Goal: Transaction & Acquisition: Purchase product/service

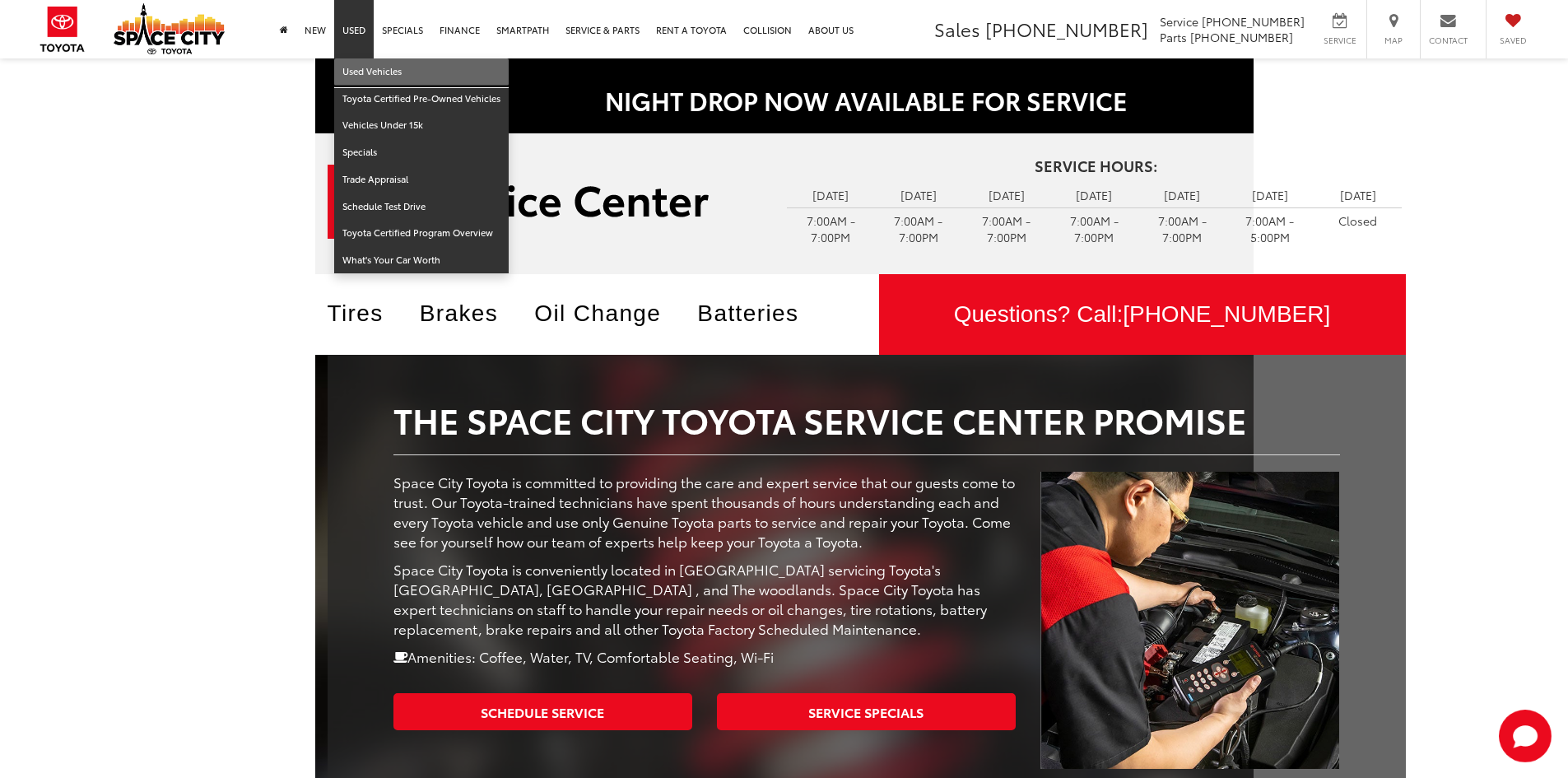
click at [373, 68] on link "Used Vehicles" at bounding box center [421, 72] width 174 height 27
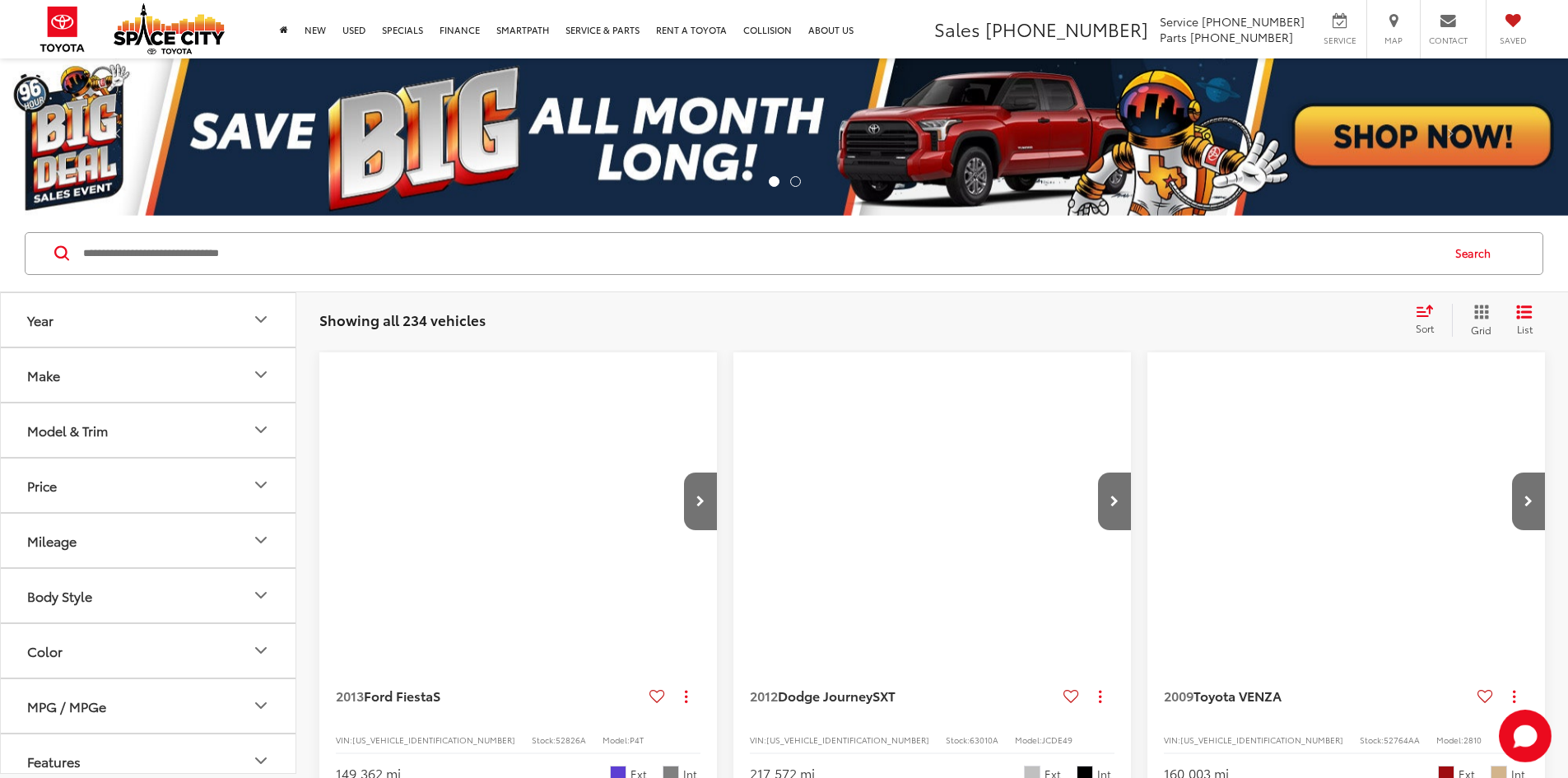
click at [324, 271] on input "Search by Make, Model, or Keyword" at bounding box center [761, 253] width 1358 height 39
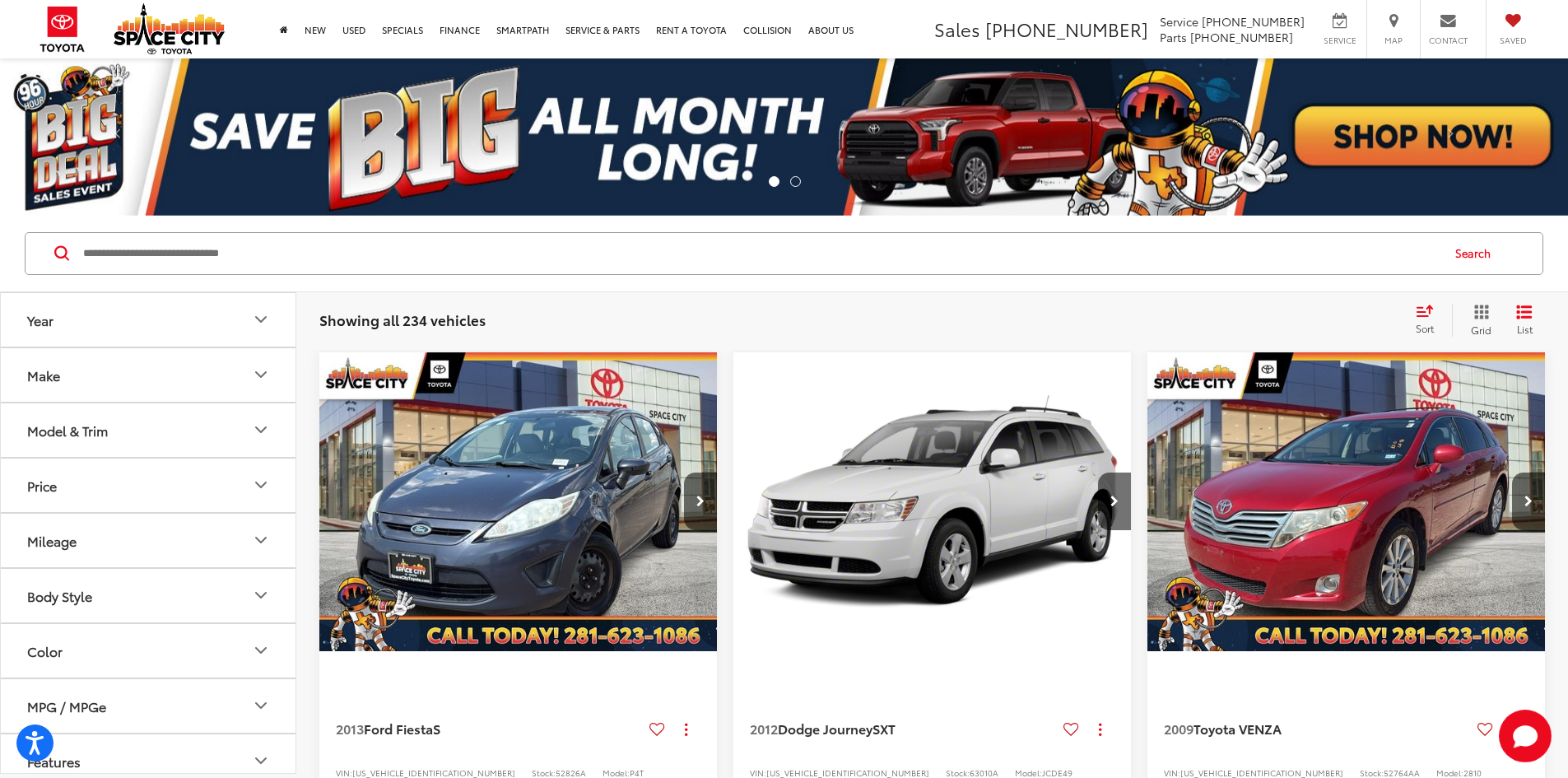
paste input "******"
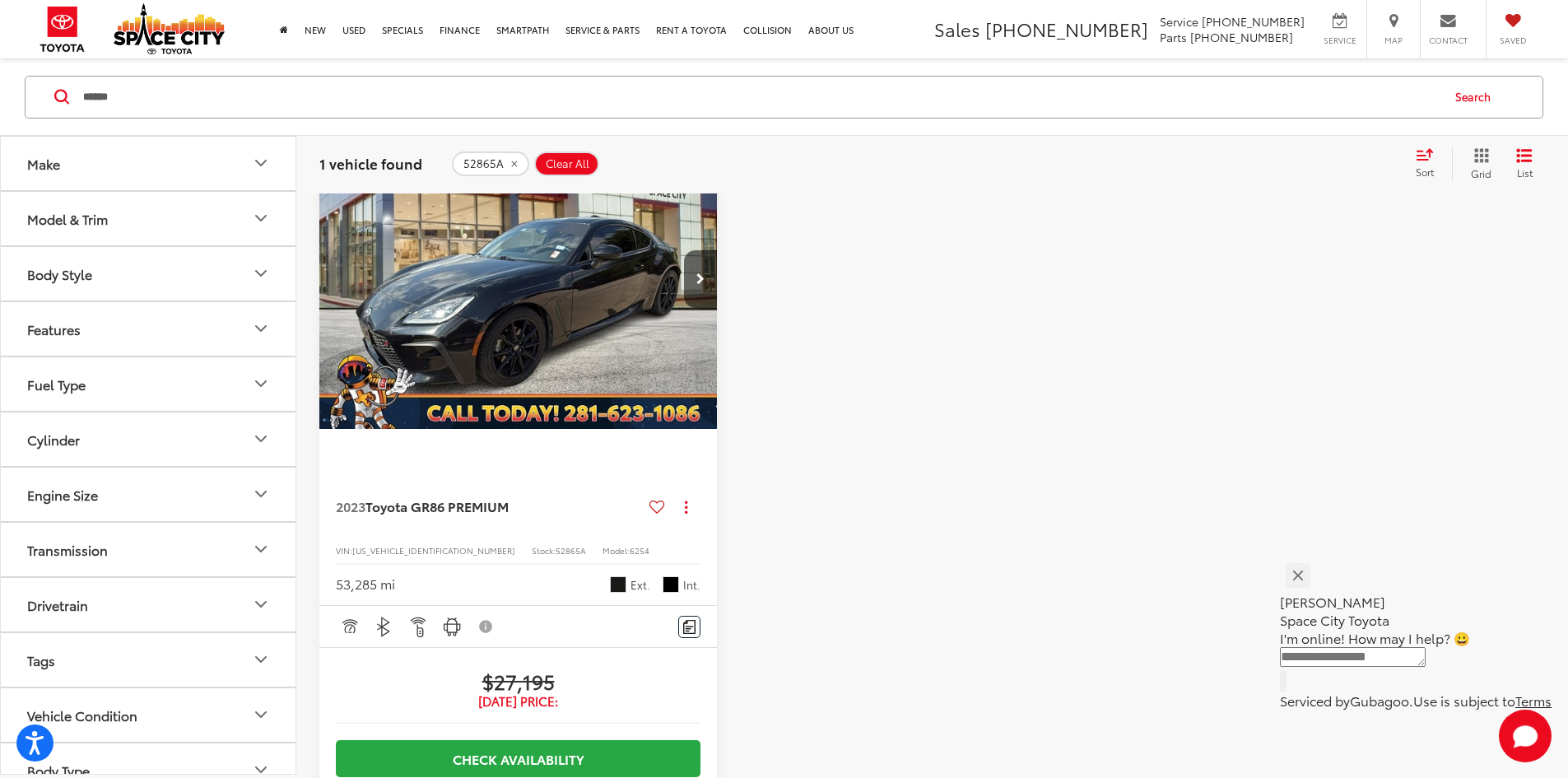
scroll to position [329, 0]
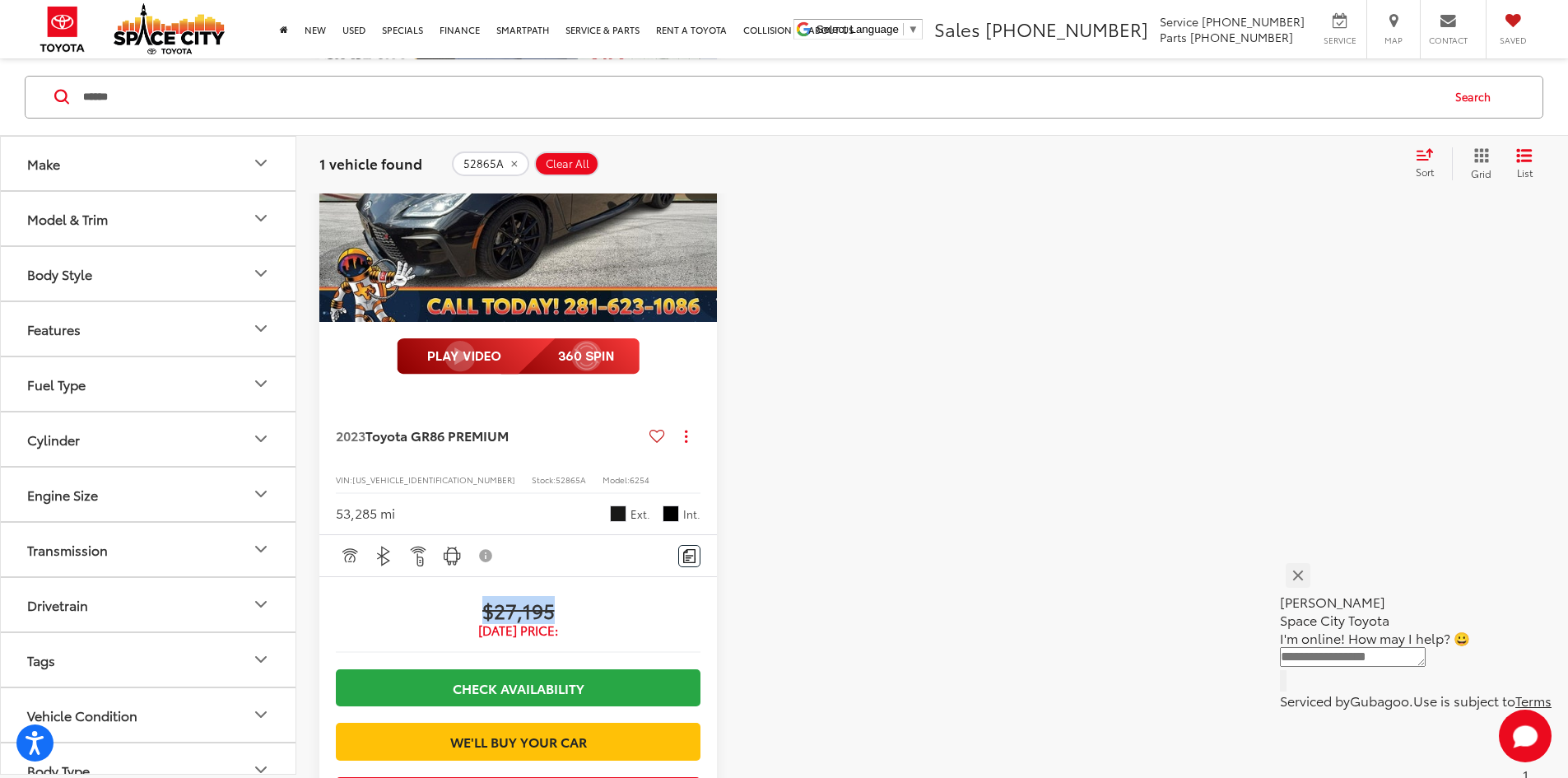
click at [536, 598] on span "$27,195" at bounding box center [518, 611] width 364 height 25
click at [556, 474] on span "52865A" at bounding box center [571, 479] width 31 height 12
copy span "52865A"
drag, startPoint x: 210, startPoint y: 99, endPoint x: 21, endPoint y: 70, distance: 191.2
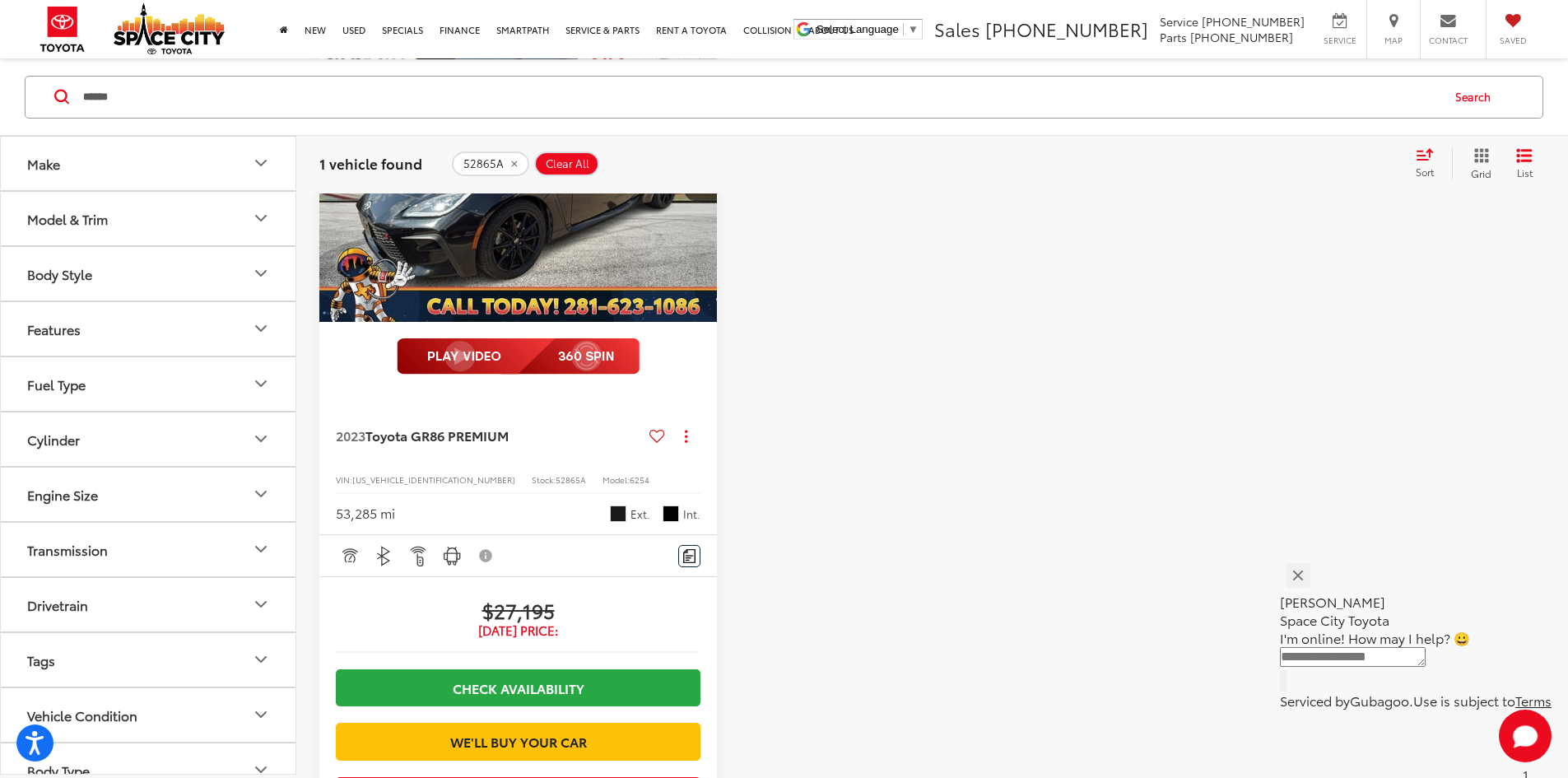
click at [21, 70] on div "****** ****** Search" at bounding box center [784, 97] width 1568 height 77
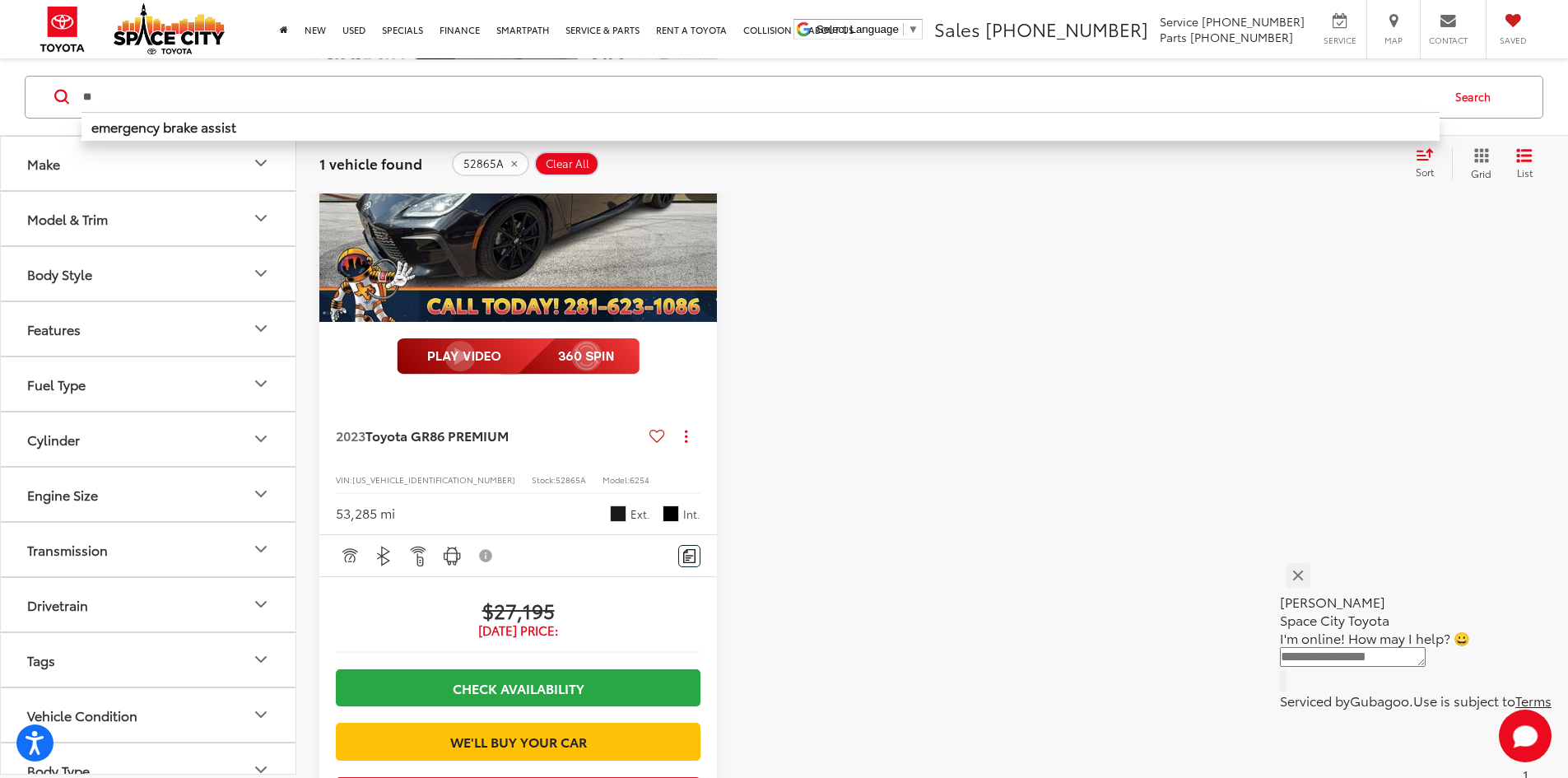
type input "*"
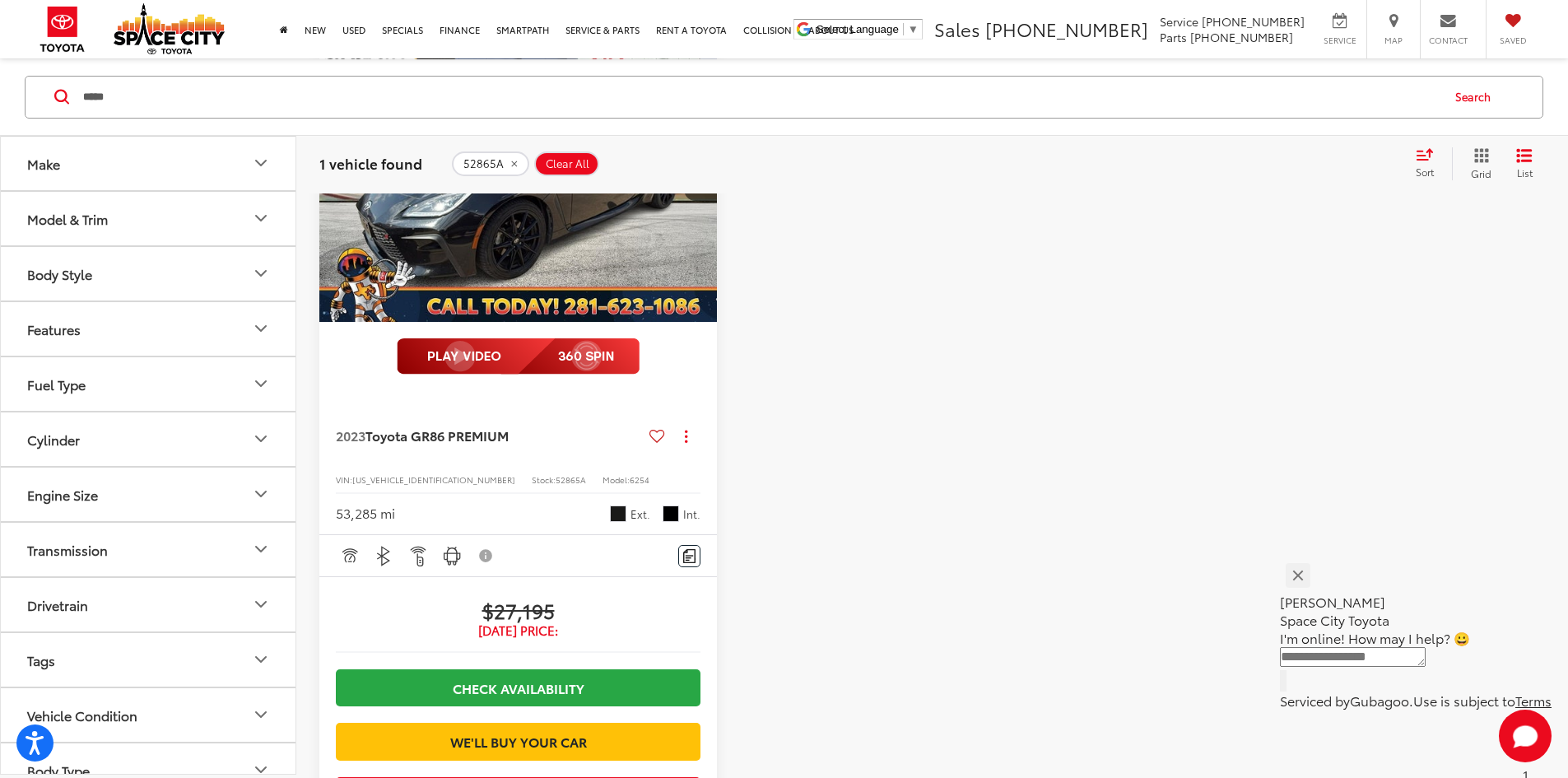
type input "*****"
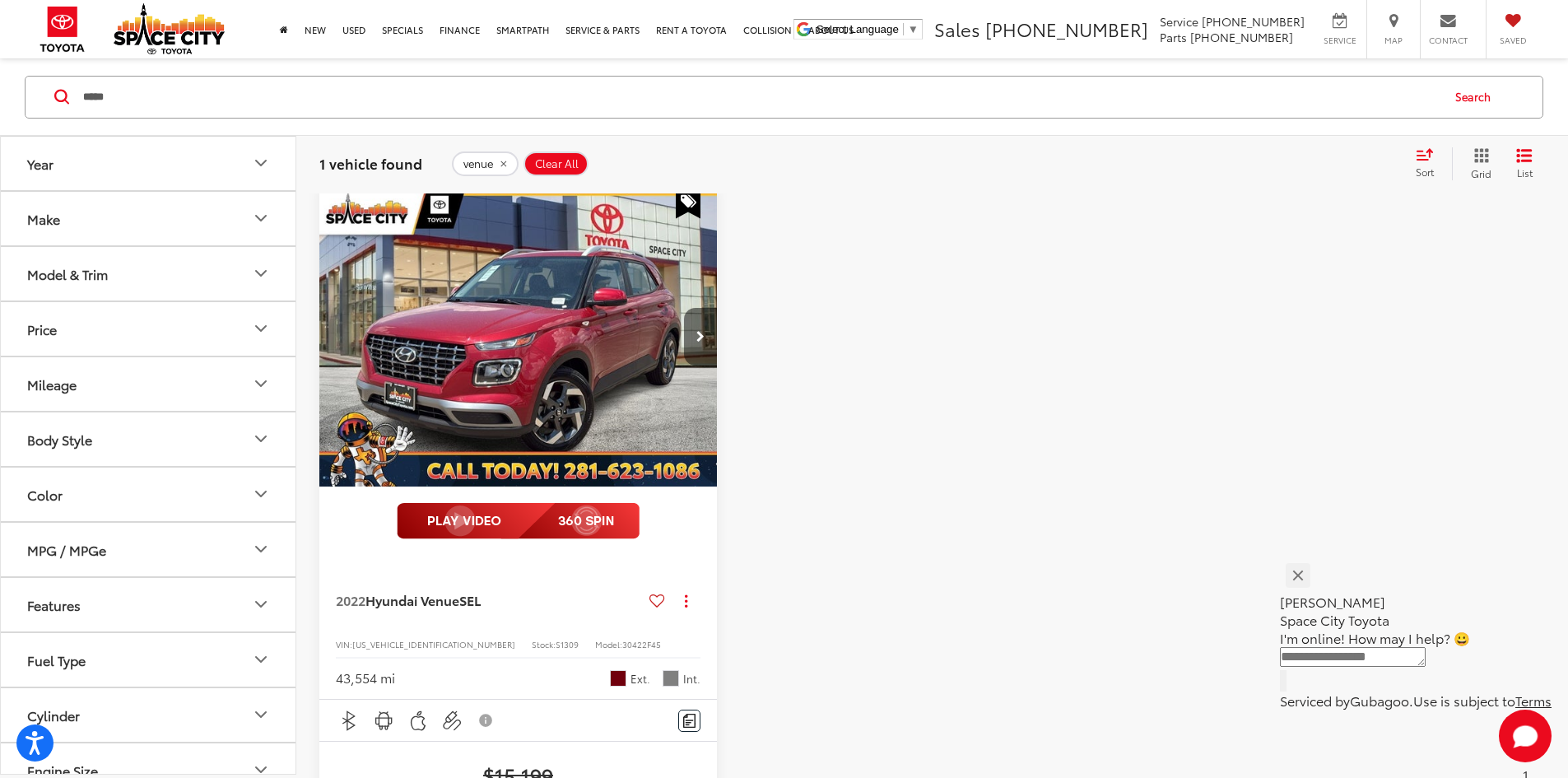
scroll to position [157, 0]
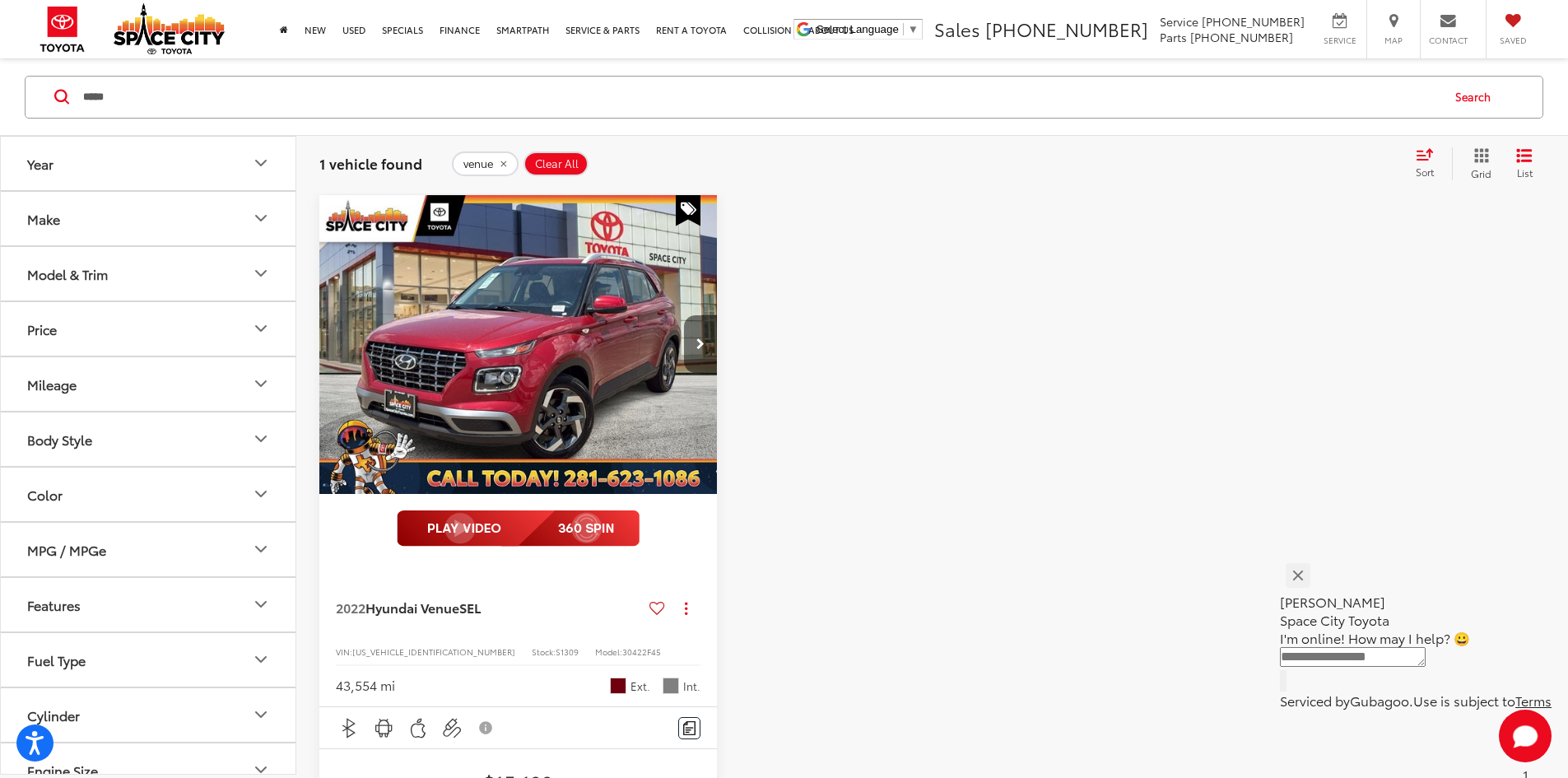
click at [684, 316] on button "Next image" at bounding box center [700, 345] width 33 height 57
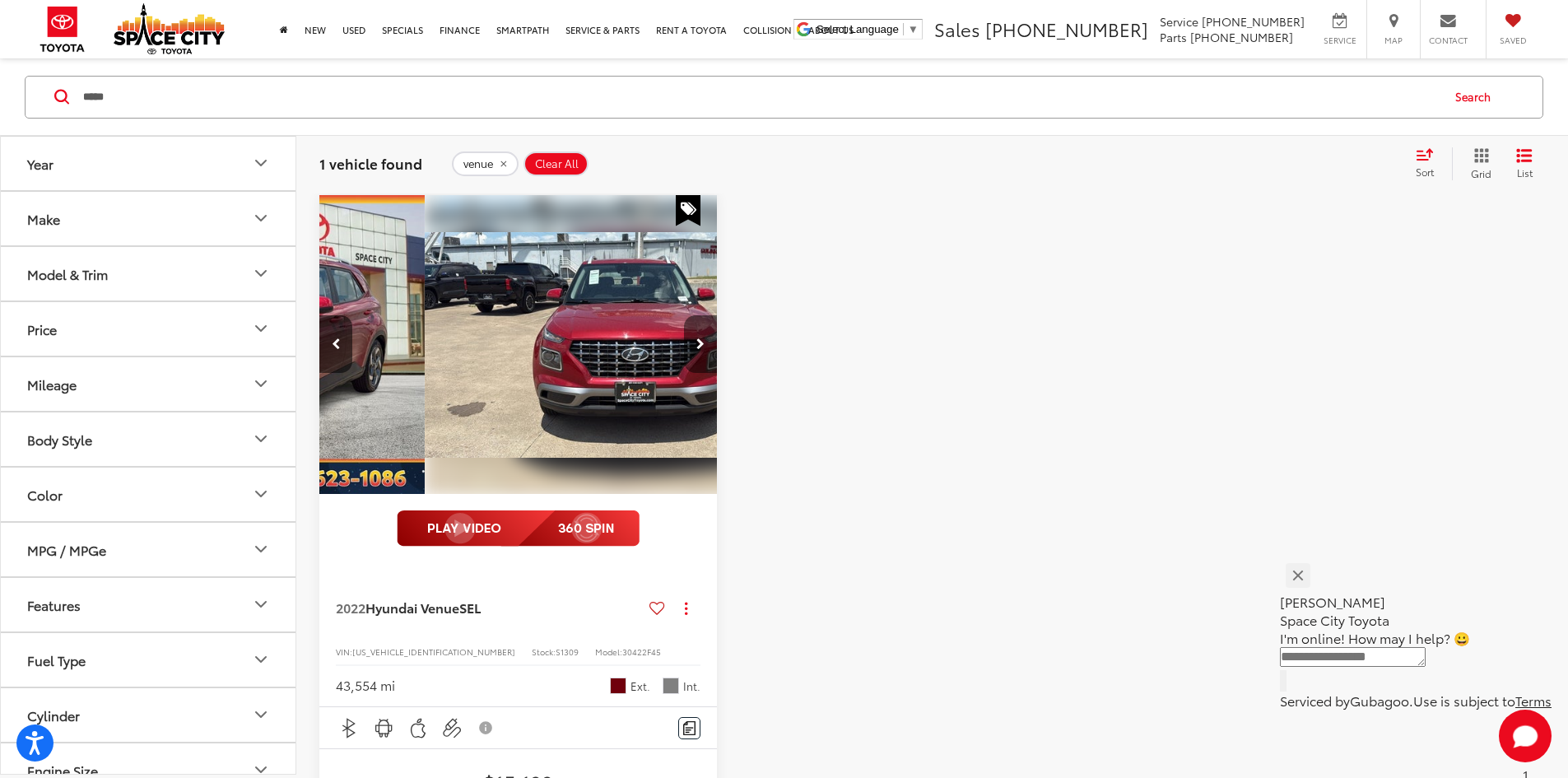
click at [684, 316] on button "Next image" at bounding box center [700, 345] width 33 height 57
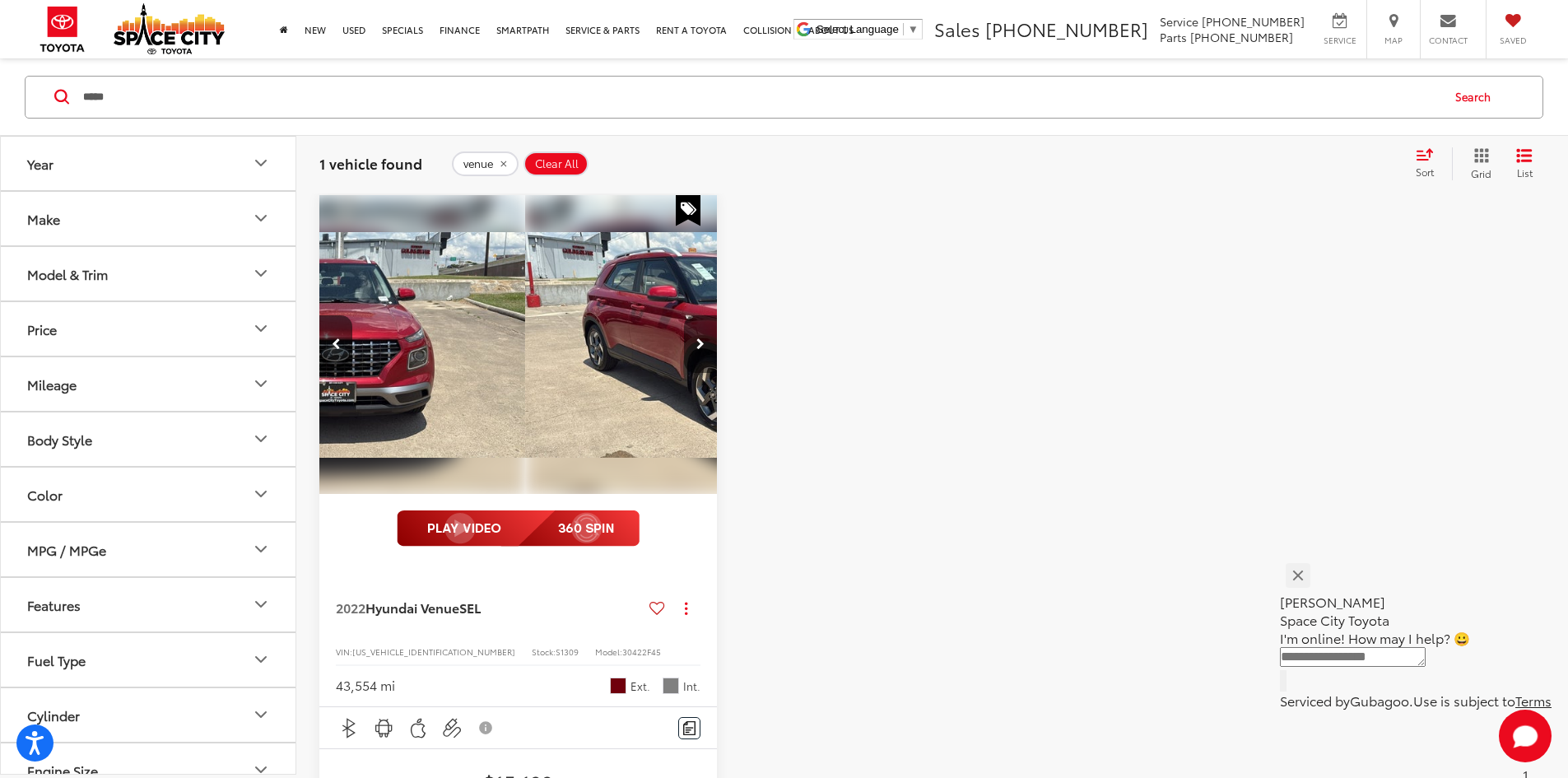
click at [684, 316] on button "Next image" at bounding box center [700, 345] width 33 height 57
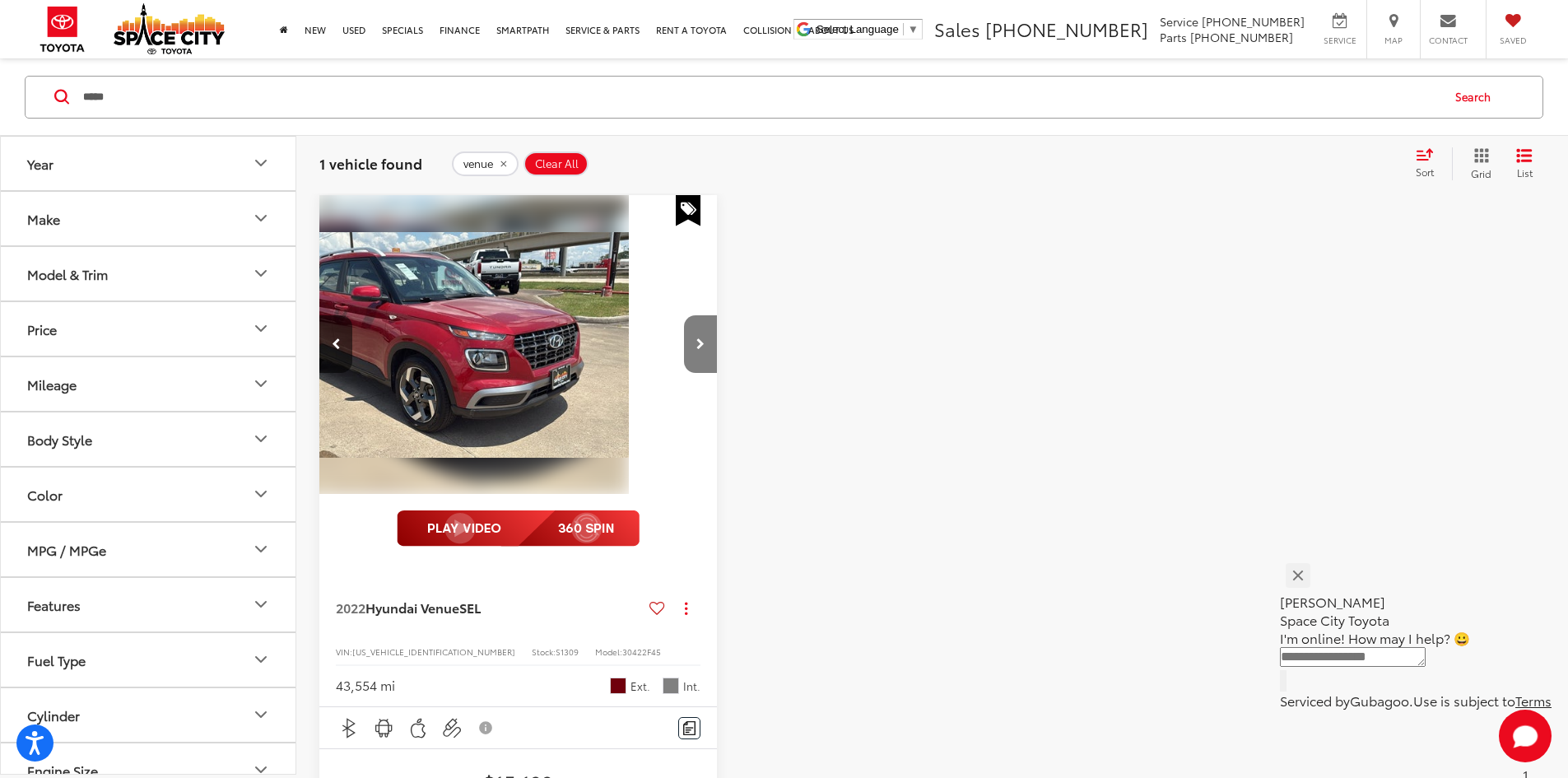
click at [684, 316] on button "Next image" at bounding box center [700, 345] width 33 height 57
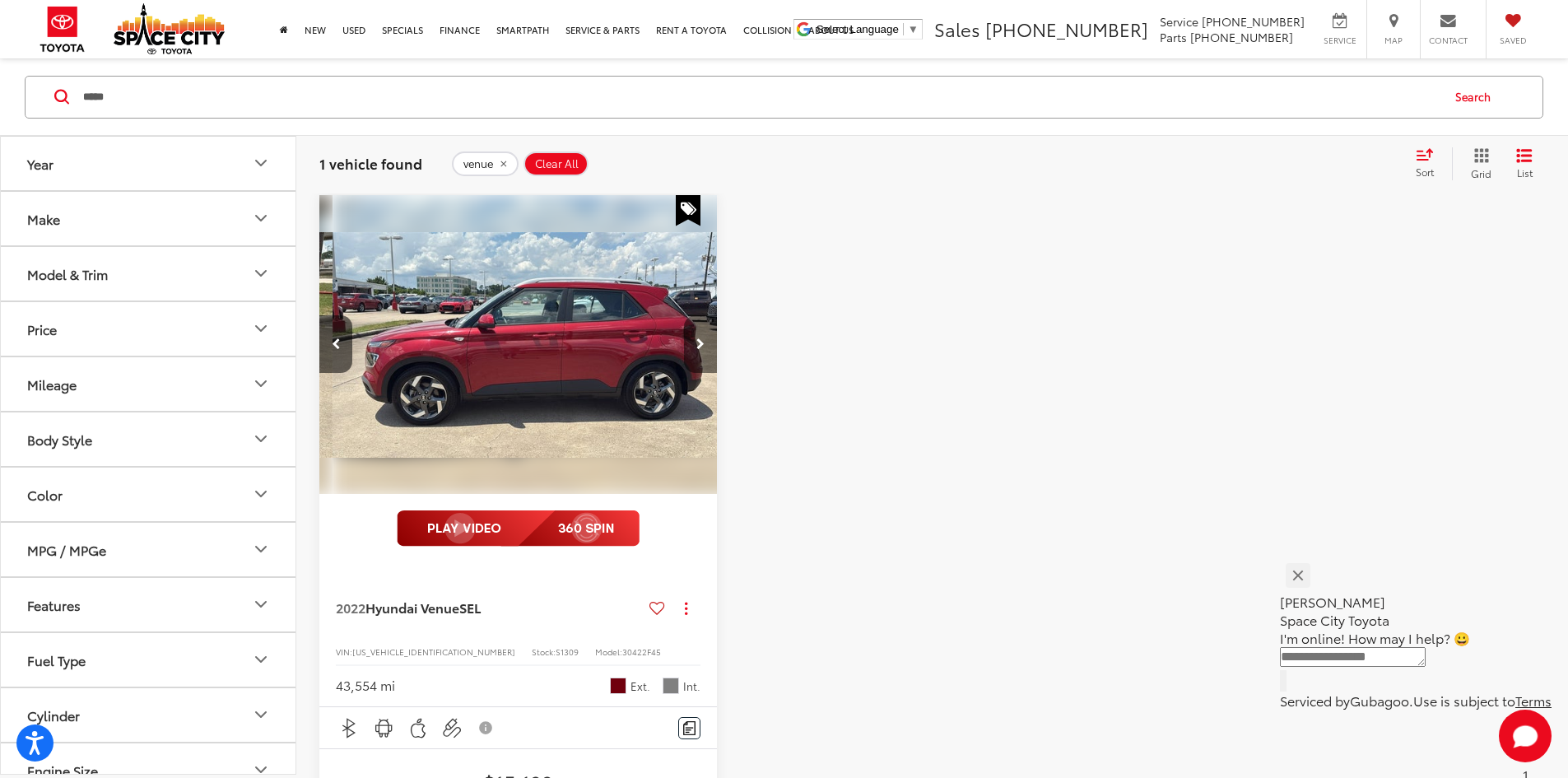
click at [684, 316] on button "Next image" at bounding box center [700, 345] width 33 height 57
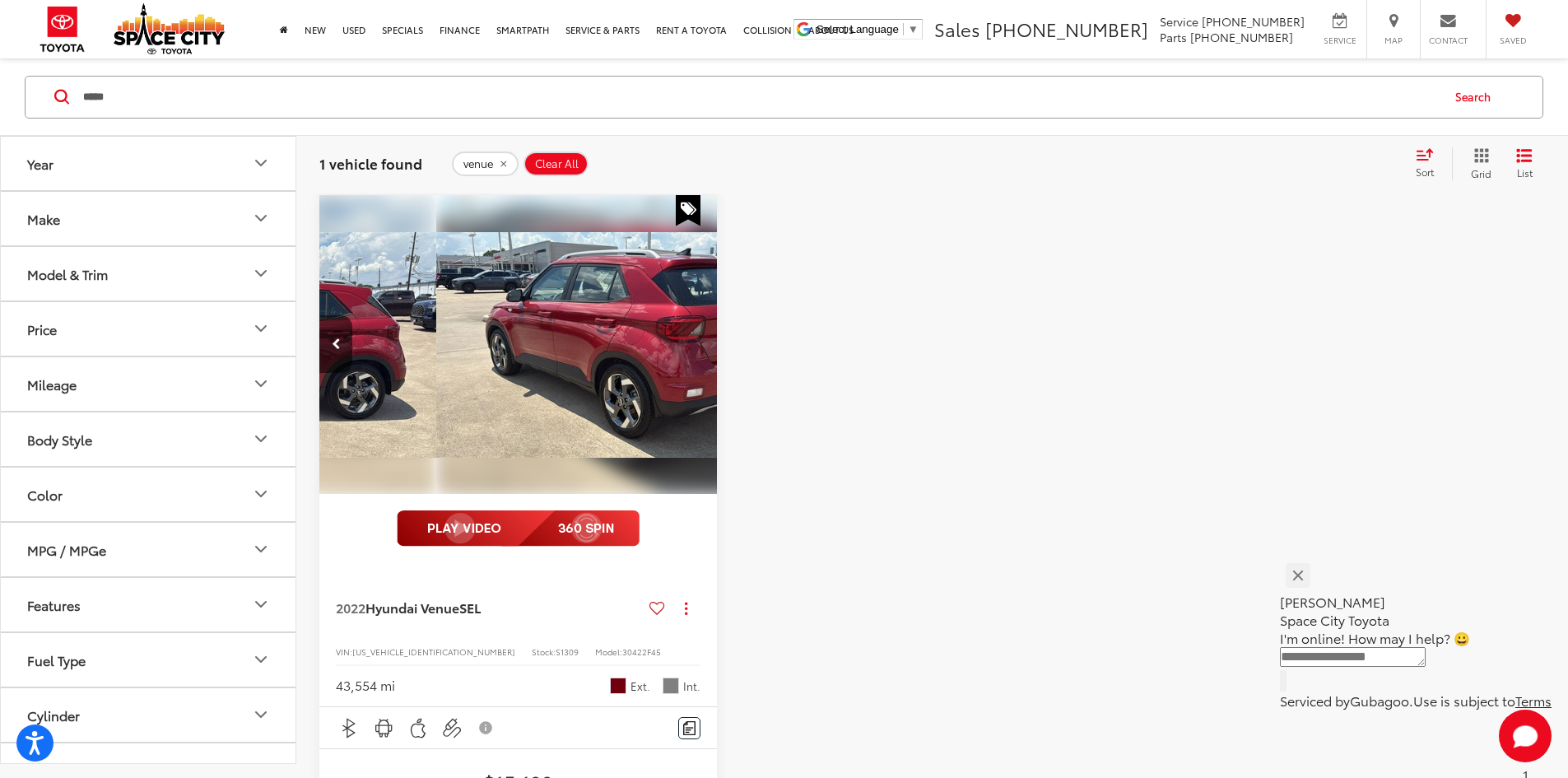
scroll to position [75, 0]
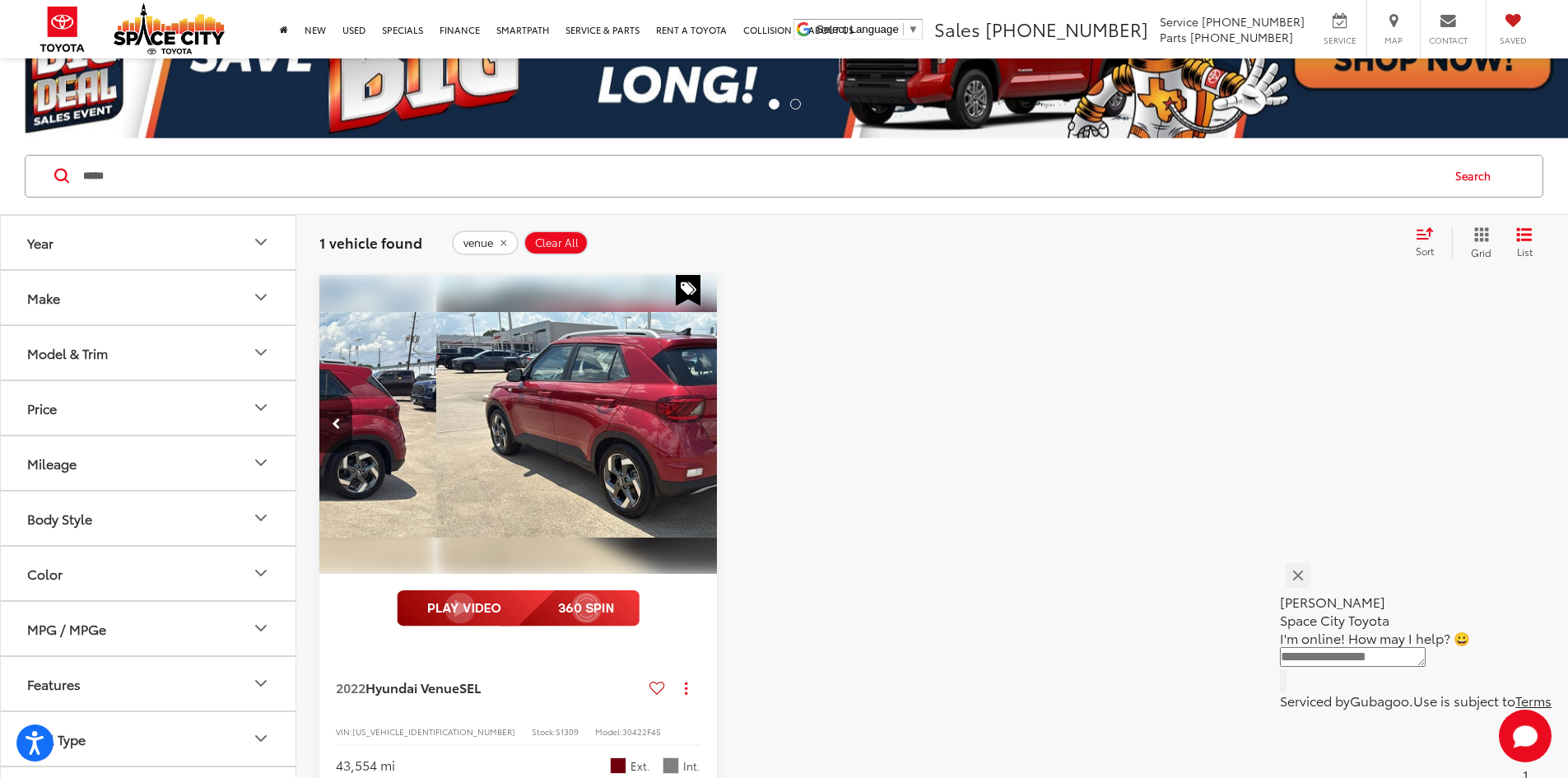
click at [593, 303] on div "View More" at bounding box center [519, 424] width 398 height 299
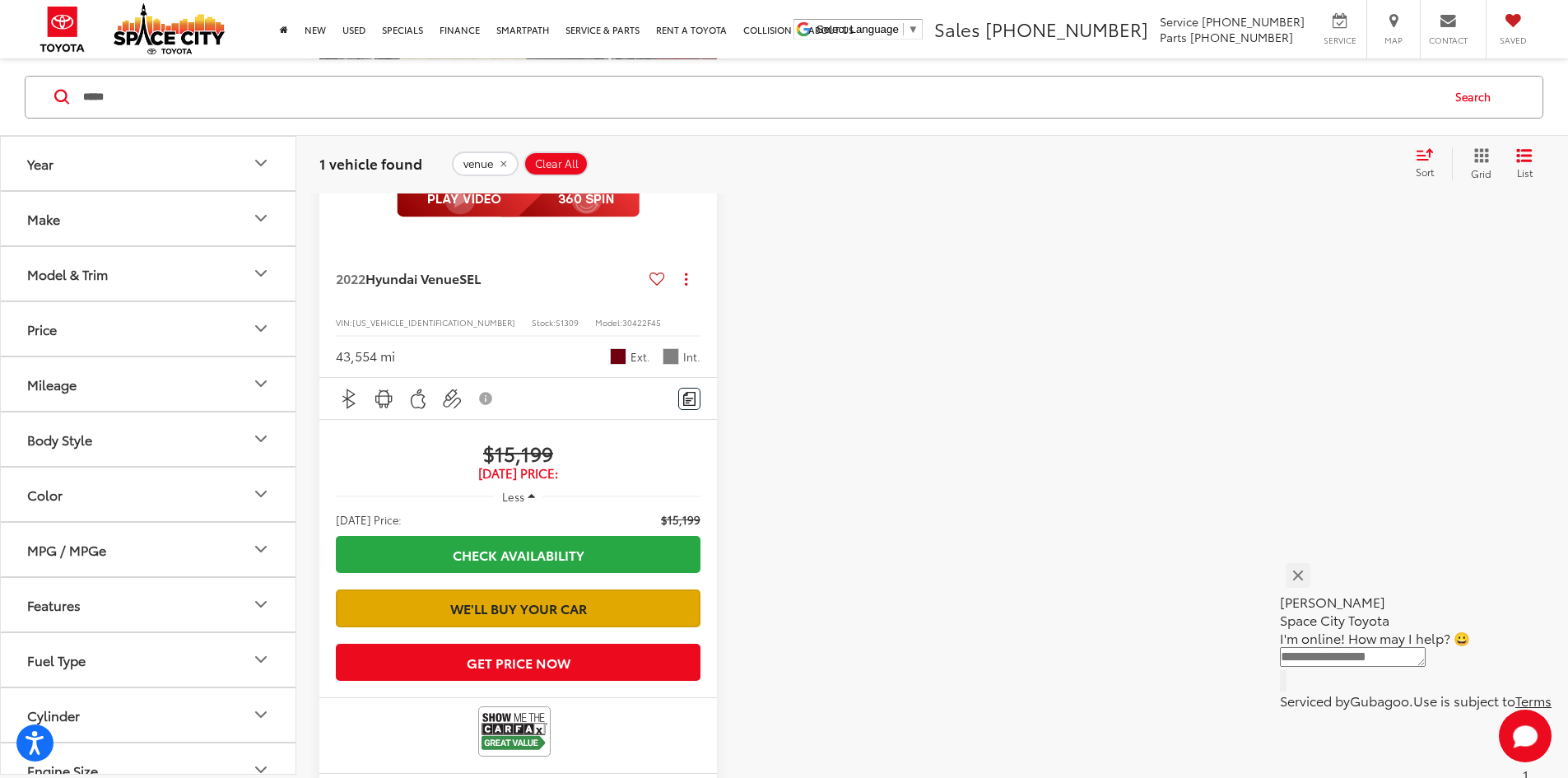
scroll to position [157, 0]
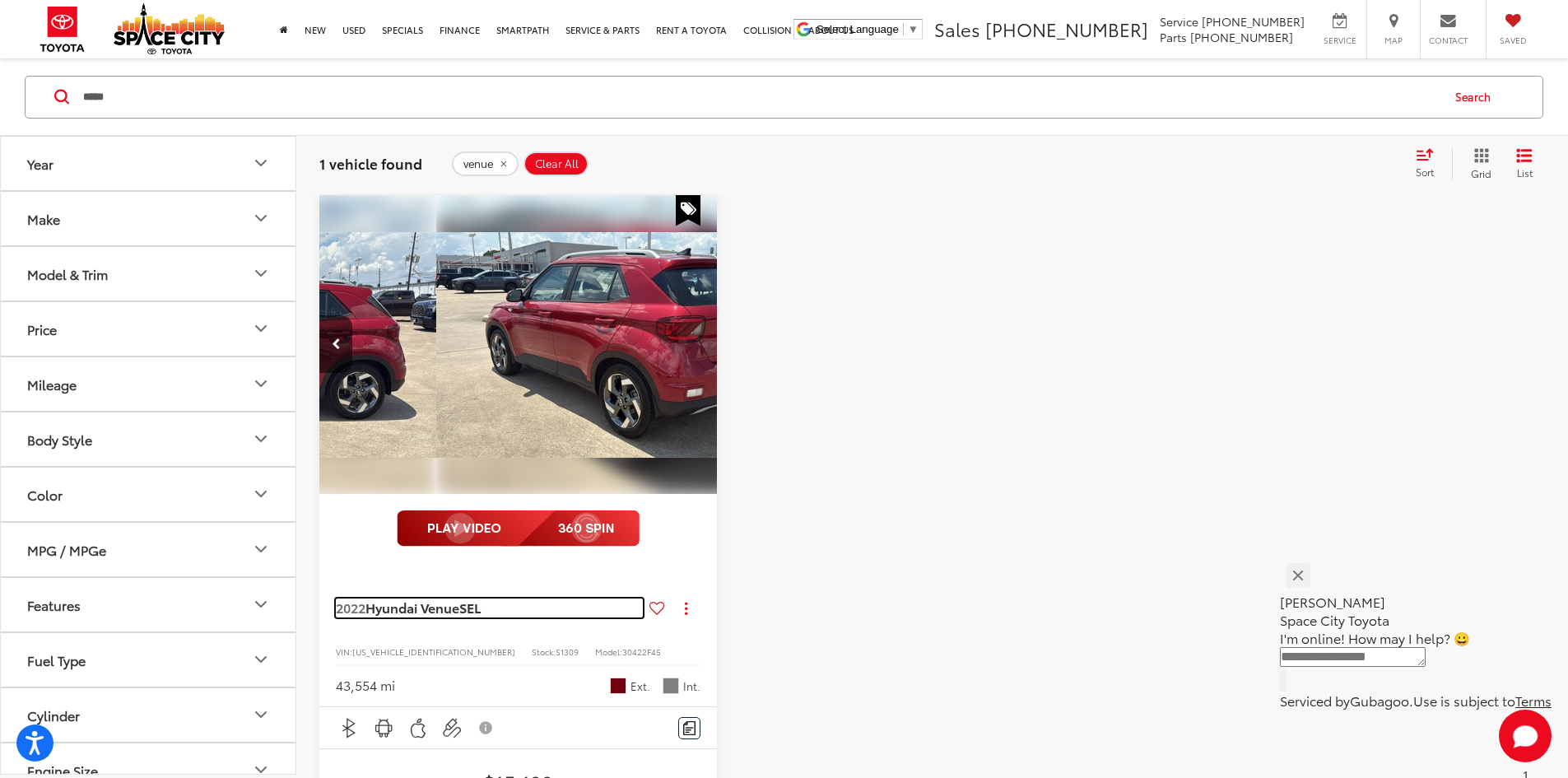
click at [448, 598] on span "Hyundai Venue" at bounding box center [412, 608] width 94 height 19
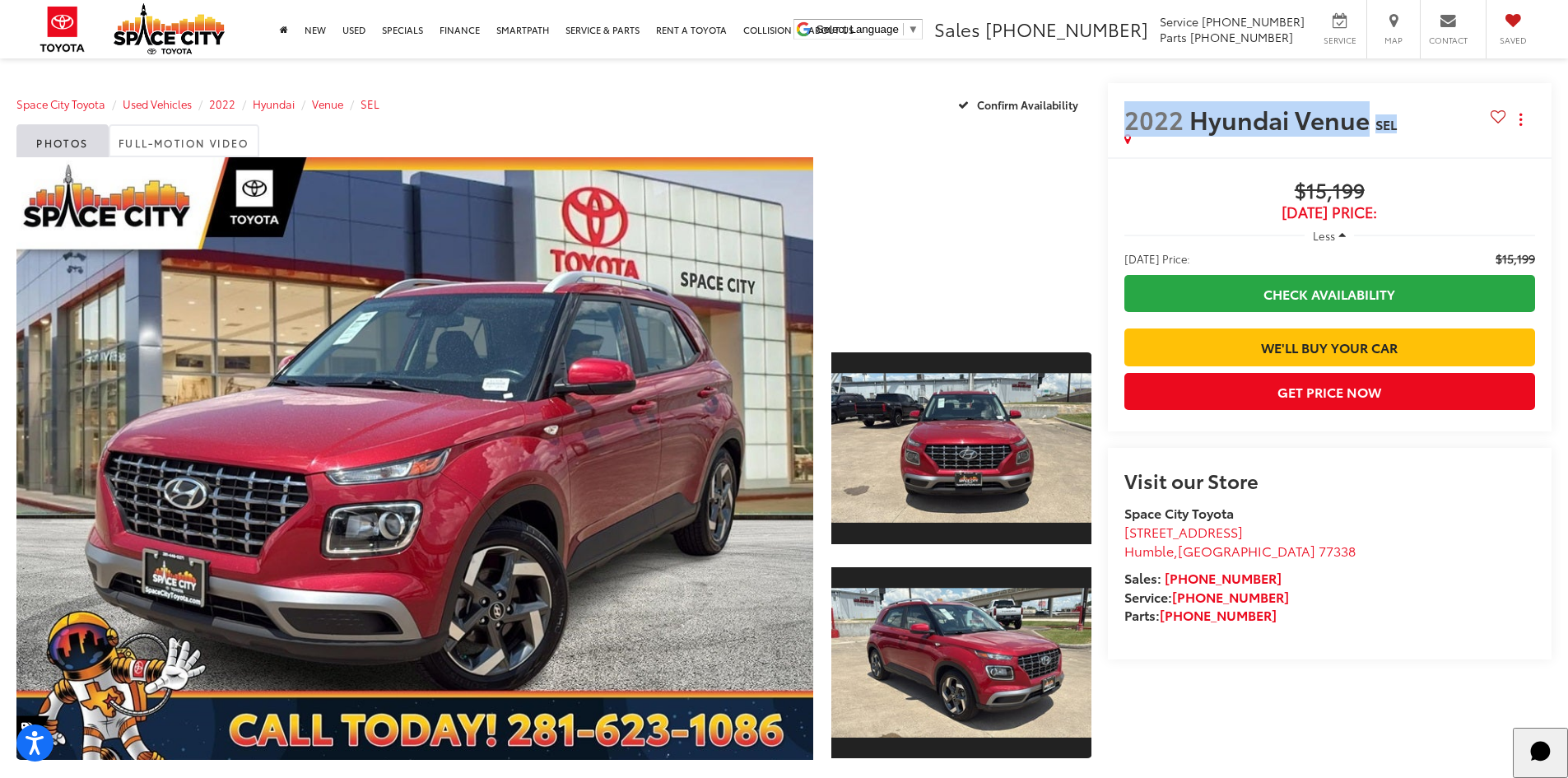
drag, startPoint x: 1110, startPoint y: 117, endPoint x: 1404, endPoint y: 132, distance: 294.4
click at [1404, 132] on div "2022 Hyundai Venue SEL Copy Link Share Print" at bounding box center [1330, 120] width 445 height 74
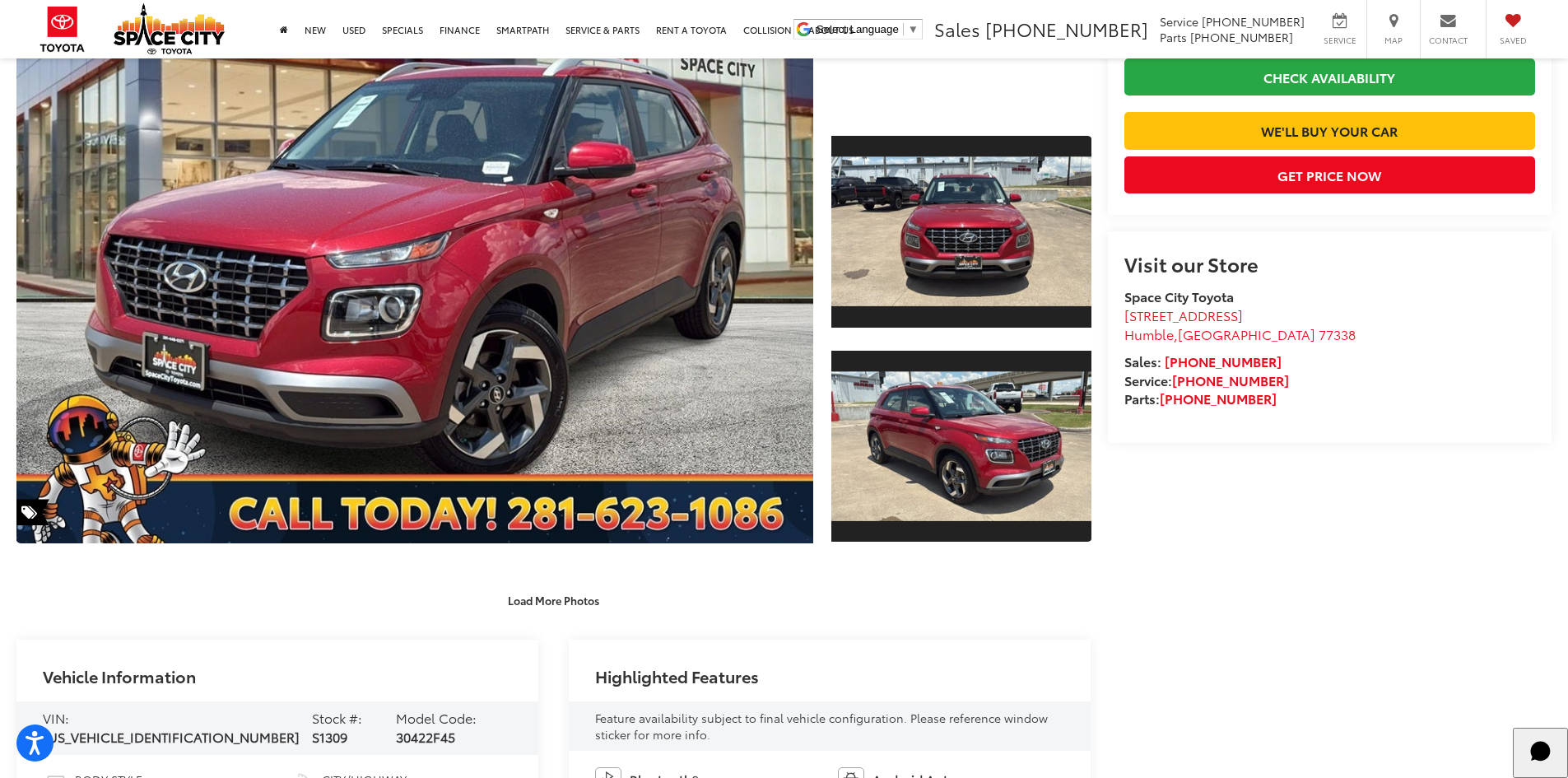
scroll to position [329, 0]
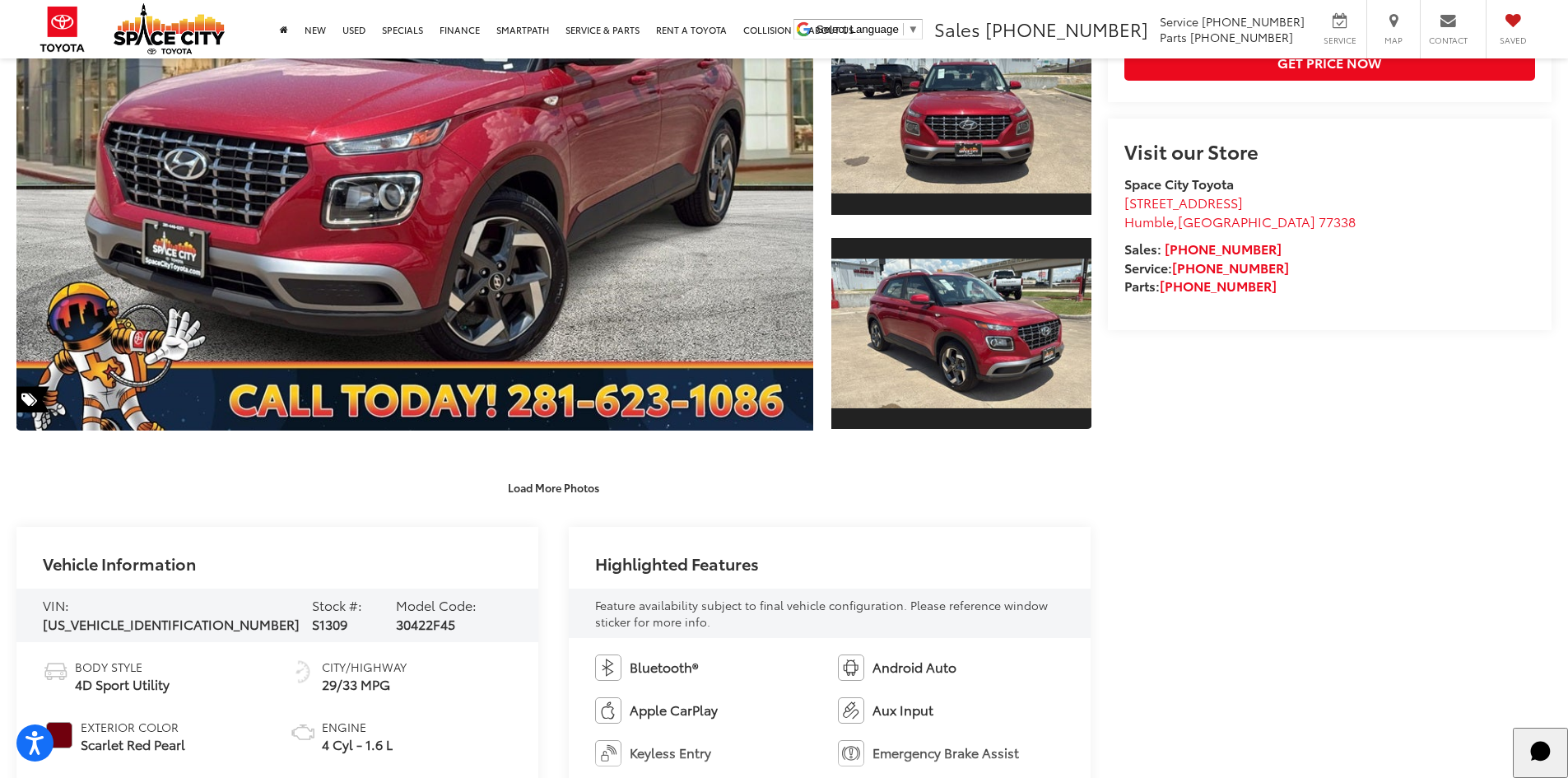
click at [312, 614] on span "S1309" at bounding box center [329, 624] width 35 height 19
copy span "S1309"
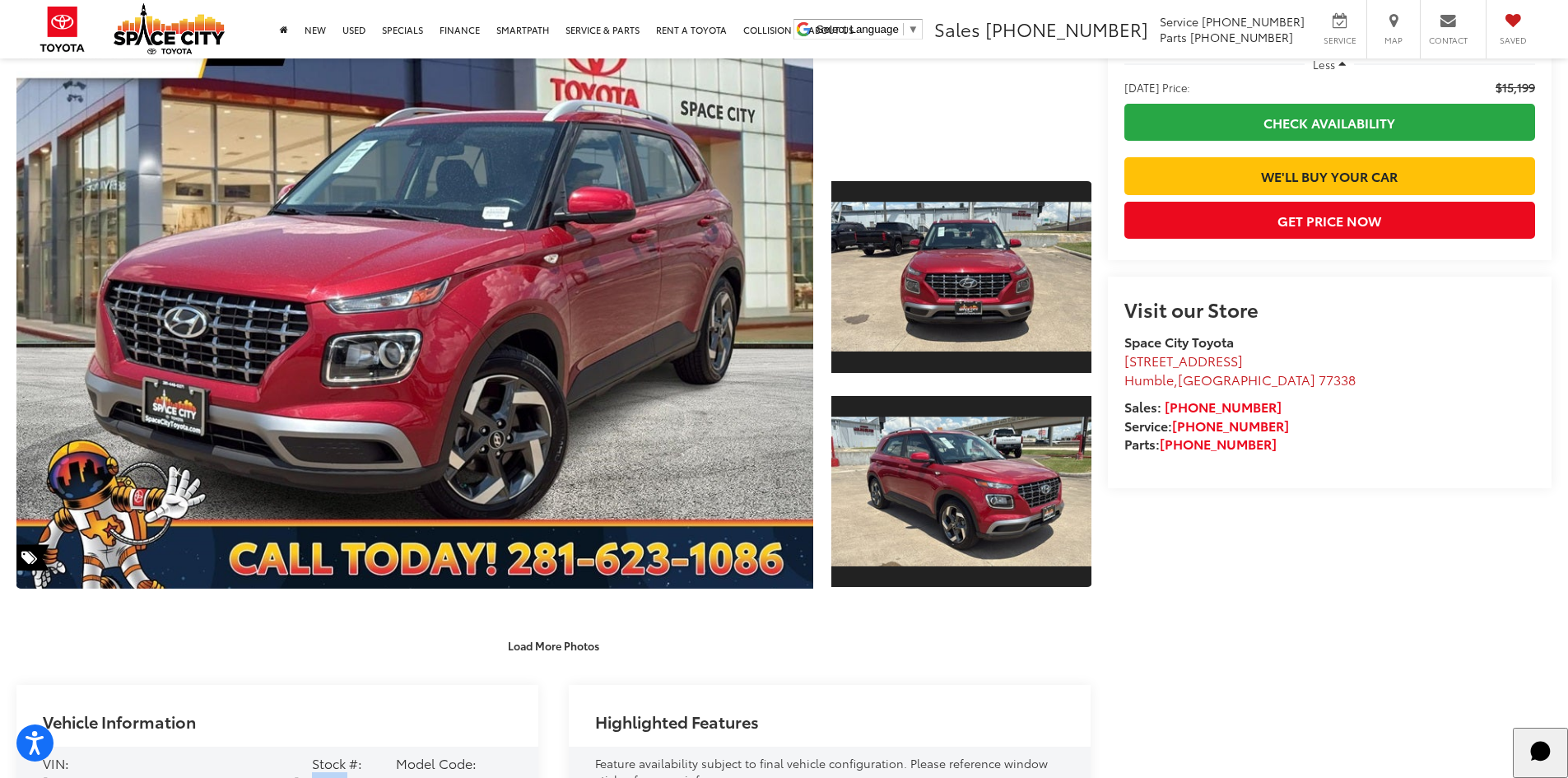
scroll to position [0, 0]
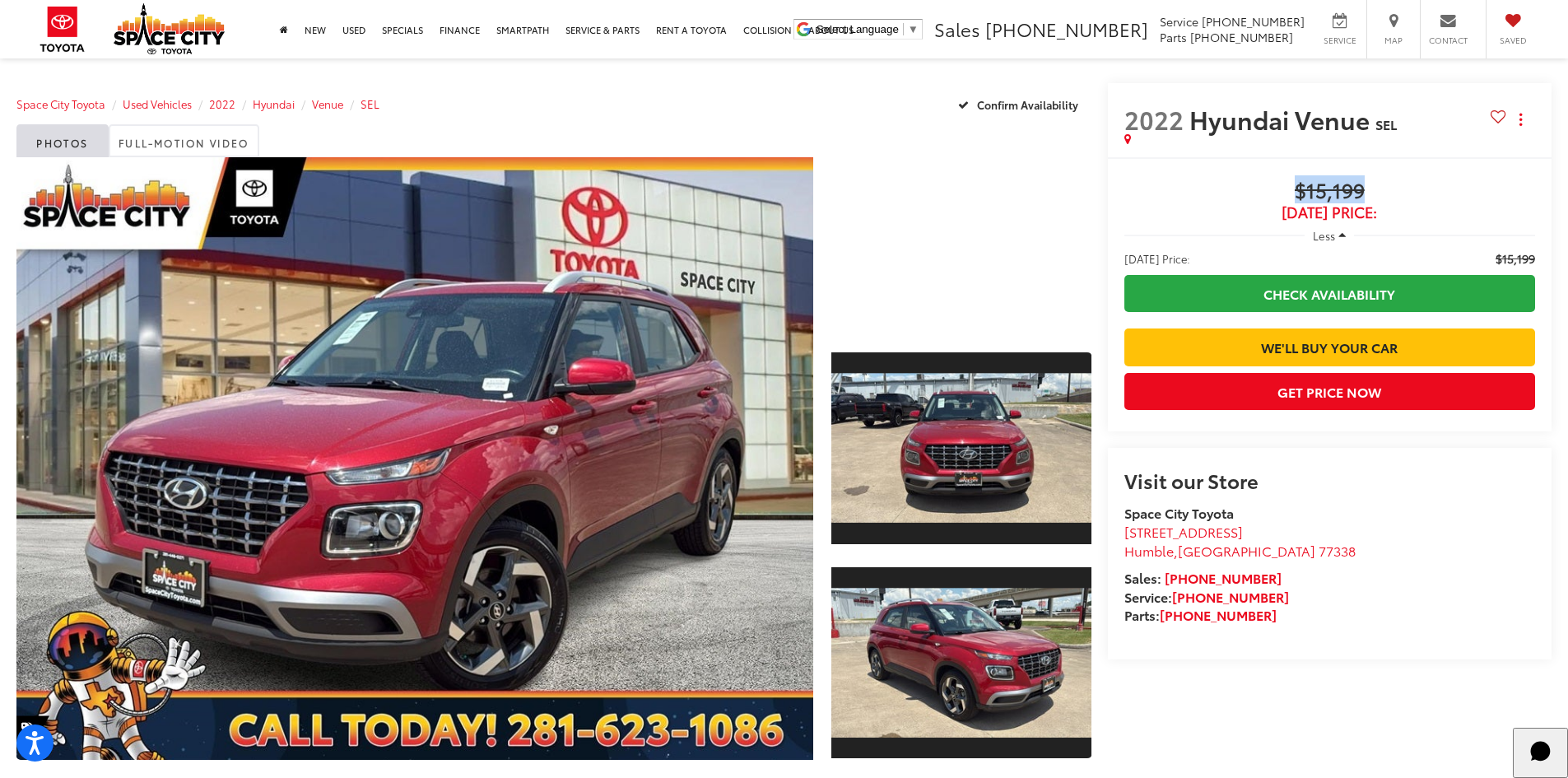
drag, startPoint x: 1276, startPoint y: 185, endPoint x: 1410, endPoint y: 184, distance: 134.0
click at [1410, 184] on span "$15,199" at bounding box center [1329, 192] width 410 height 25
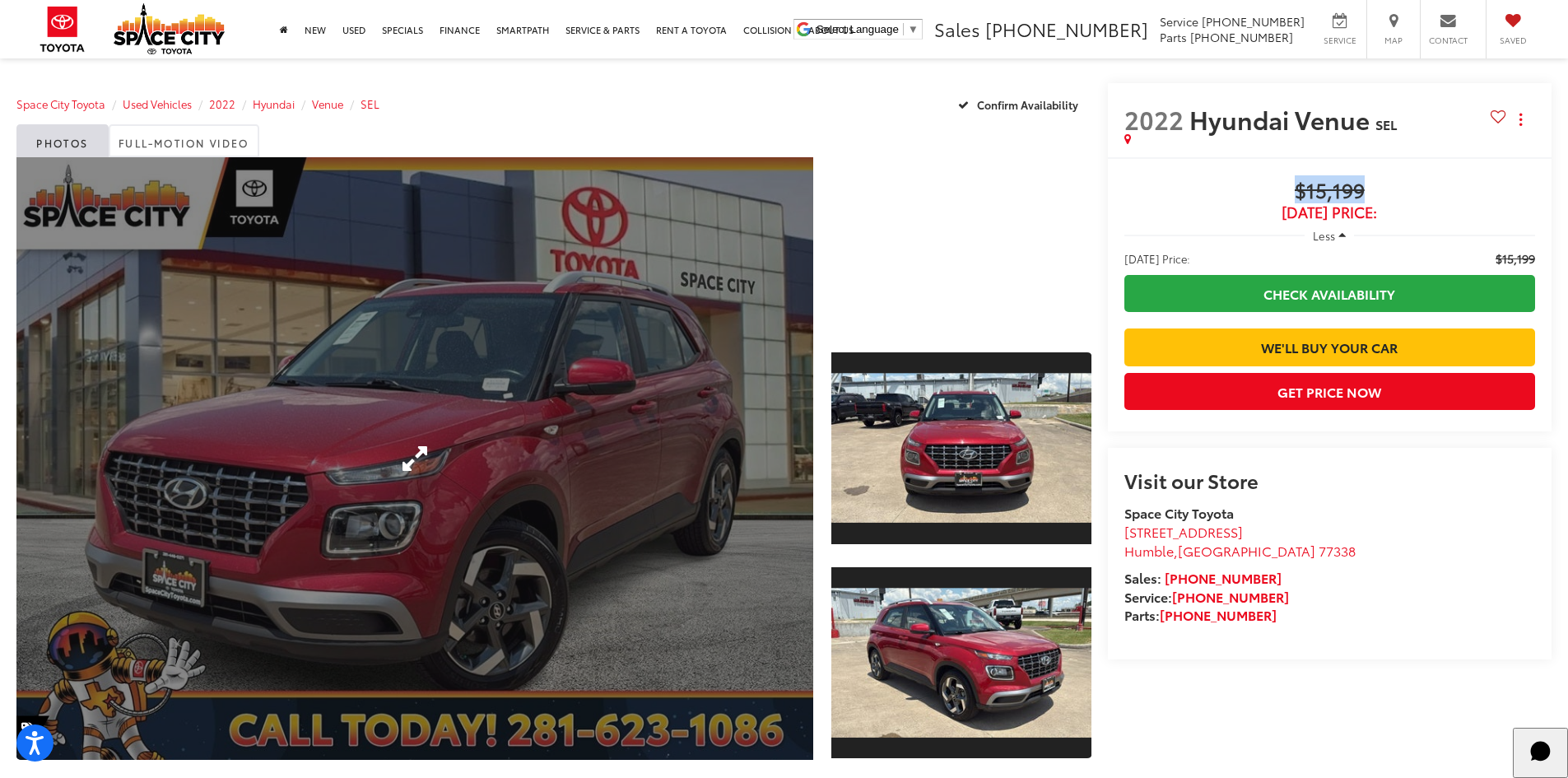
copy span "$15,199"
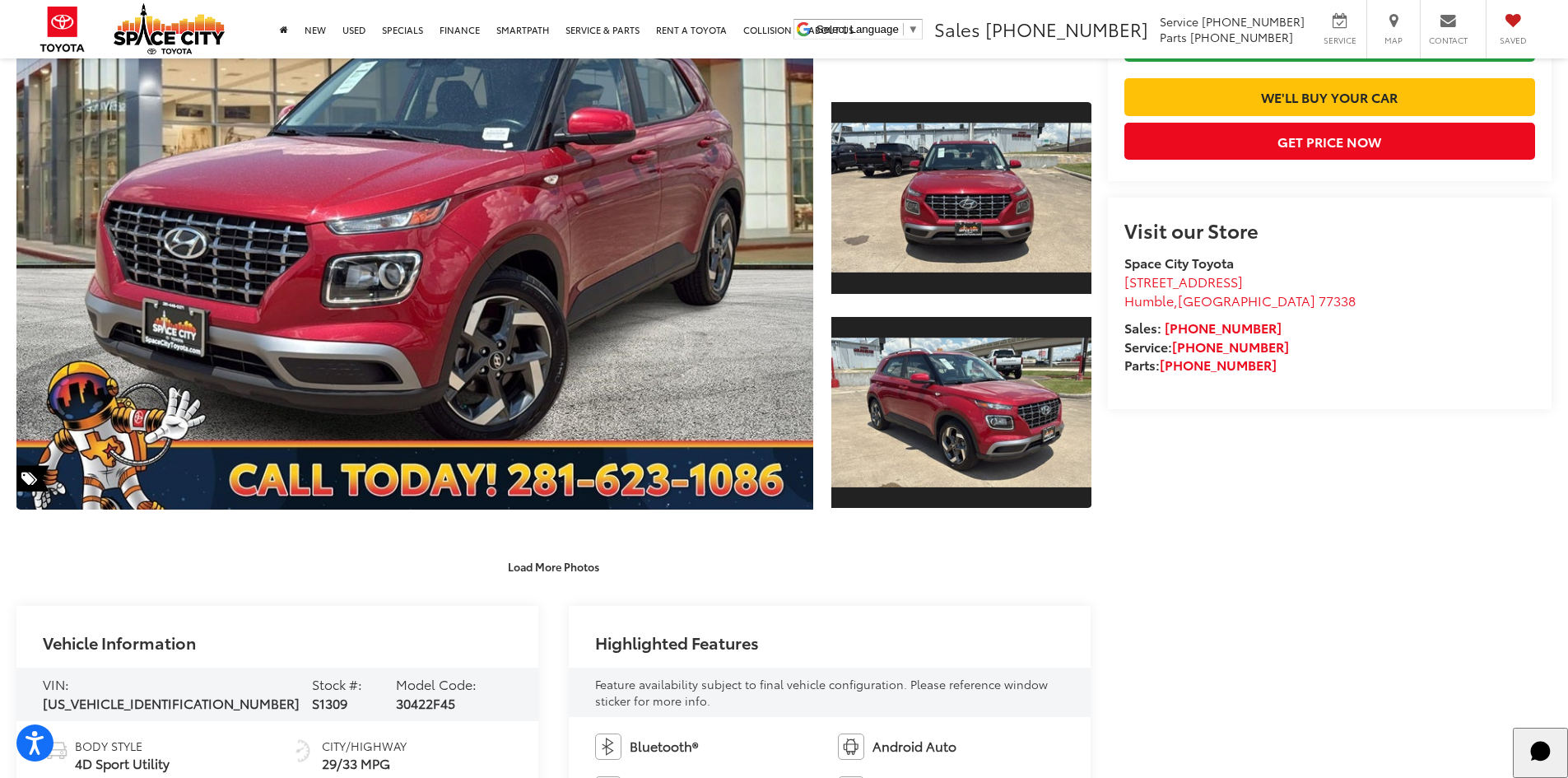
scroll to position [329, 0]
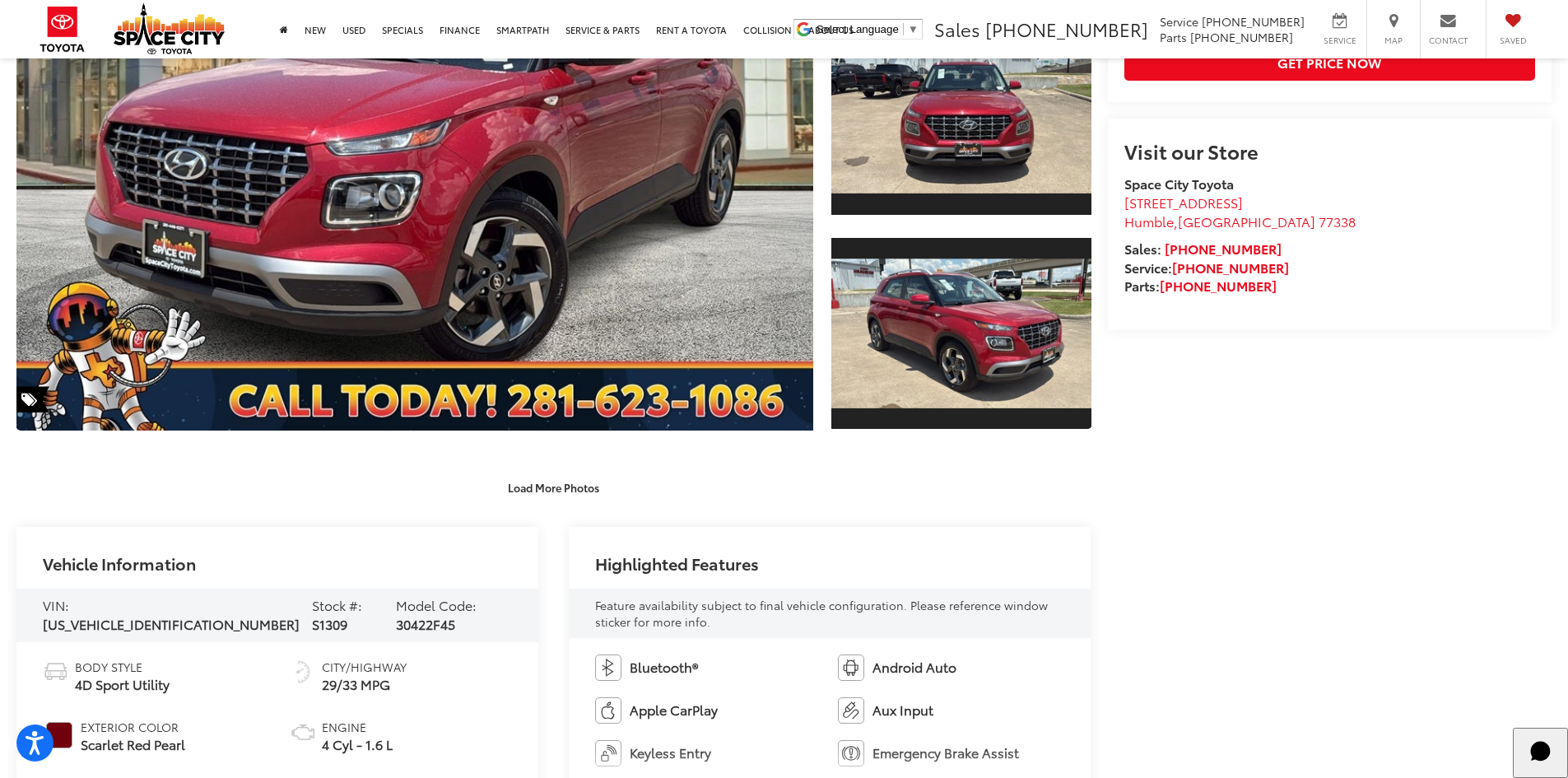
click at [312, 614] on span "S1309" at bounding box center [329, 624] width 35 height 19
copy span "S1309"
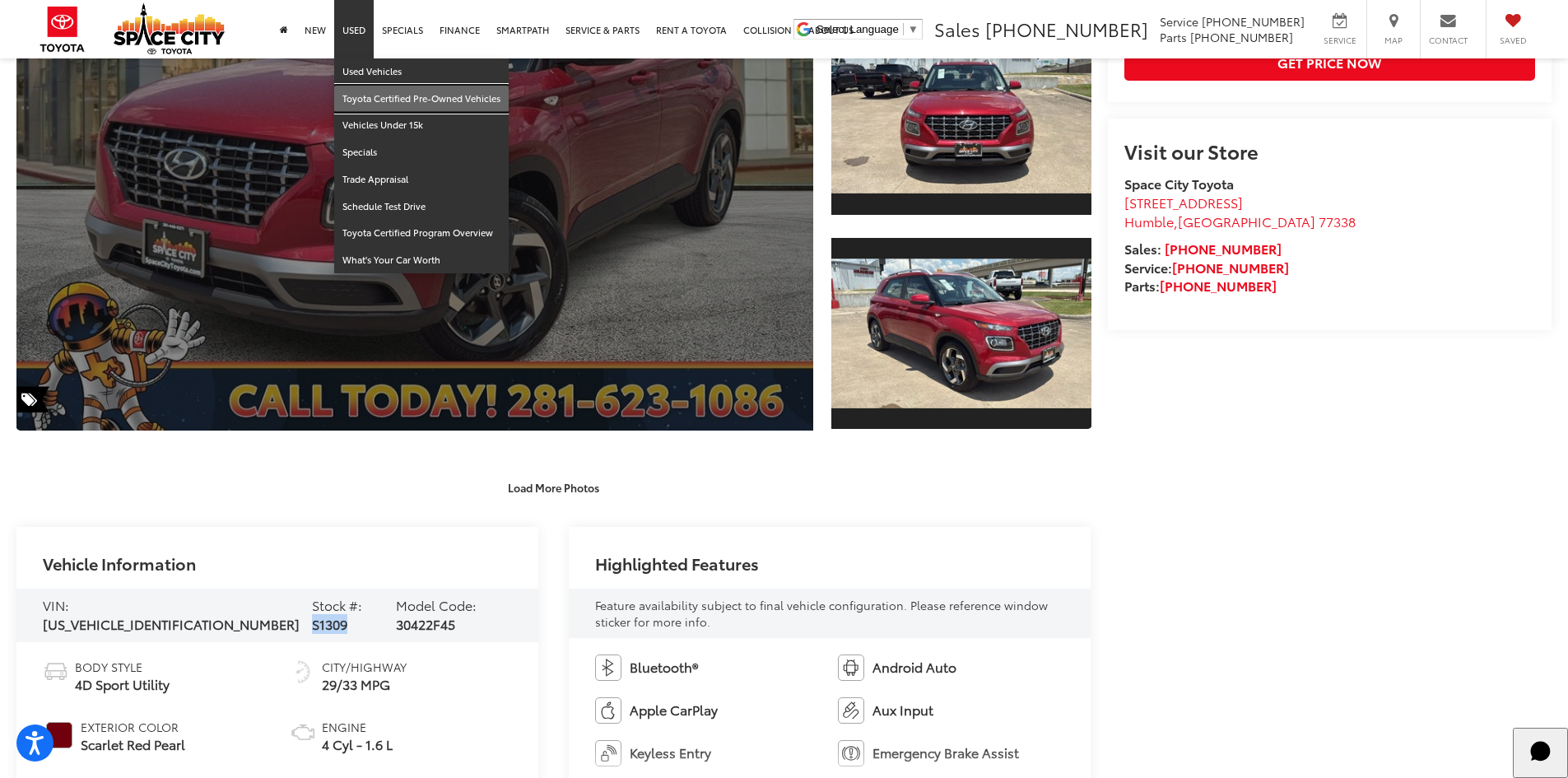
click at [365, 86] on link "Toyota Certified Pre-Owned Vehicles" at bounding box center [421, 99] width 174 height 27
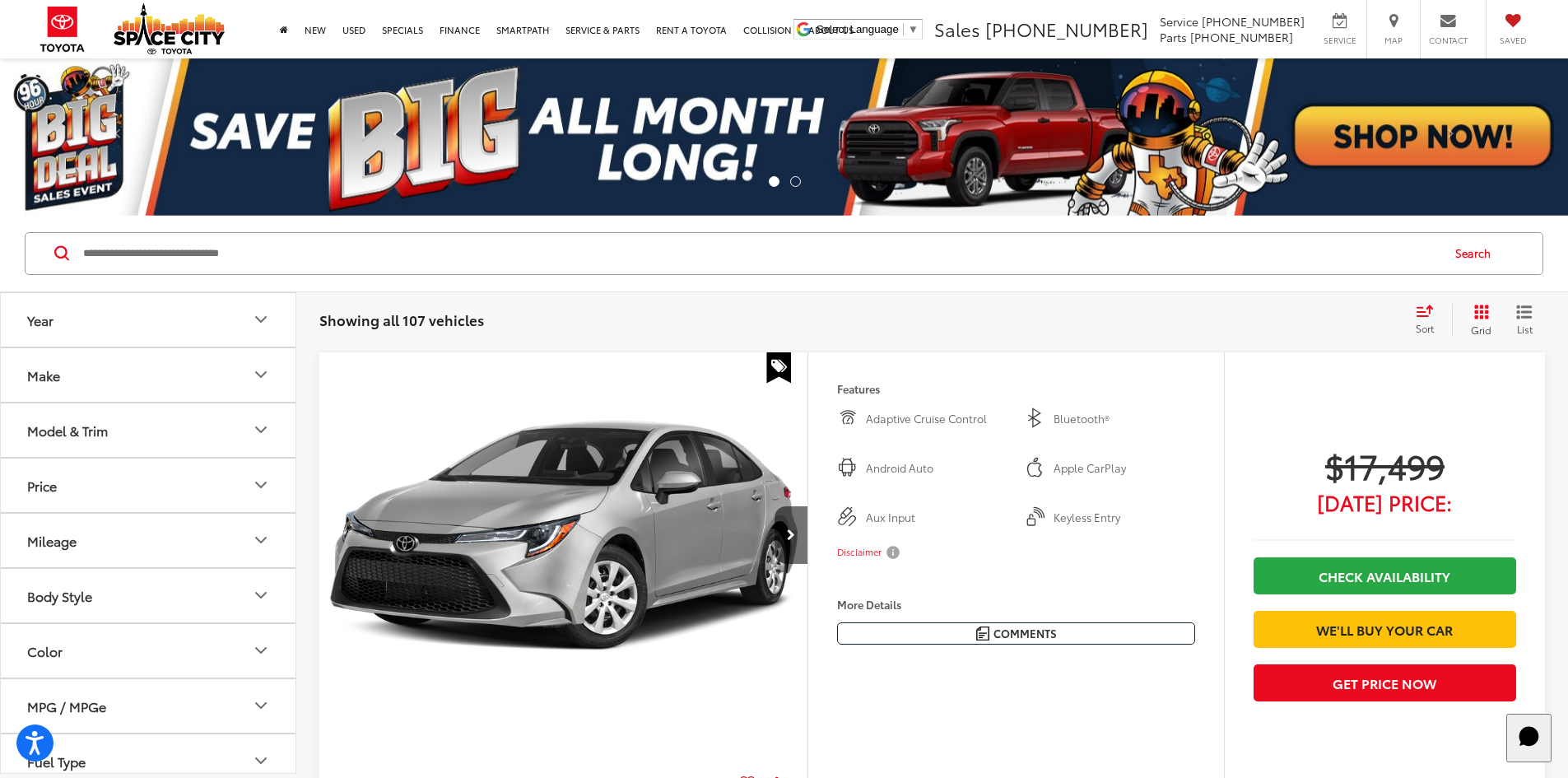
click at [346, 270] on input "Search by Make, Model, or Keyword" at bounding box center [761, 253] width 1358 height 39
type input "**"
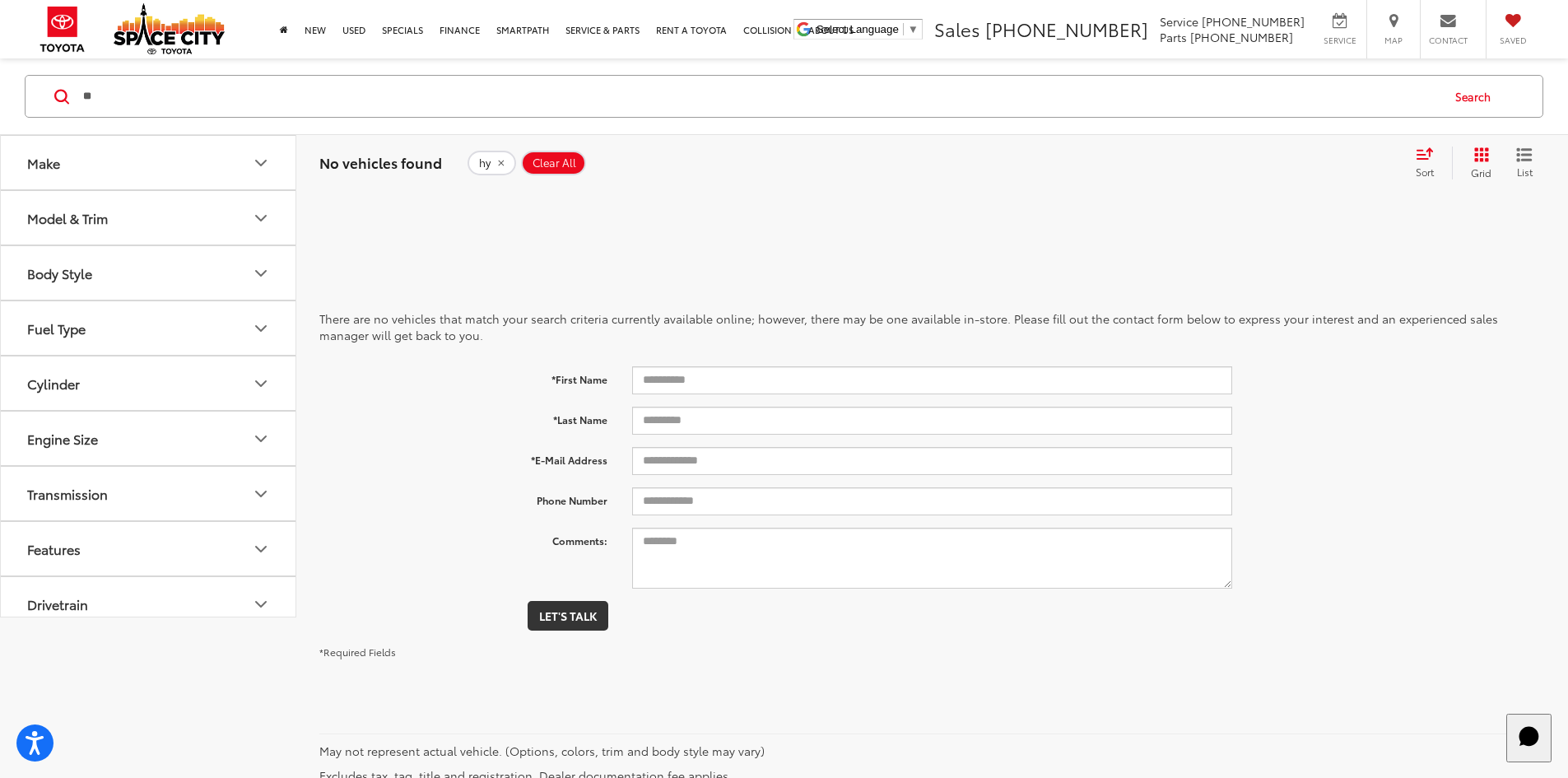
drag, startPoint x: 214, startPoint y: 101, endPoint x: 107, endPoint y: 114, distance: 107.8
click at [107, 114] on input "**" at bounding box center [761, 96] width 1358 height 39
drag, startPoint x: 153, startPoint y: 104, endPoint x: 84, endPoint y: 106, distance: 69.0
click at [84, 106] on input "**" at bounding box center [761, 96] width 1358 height 39
click at [342, 92] on input "Search by Make, Model, or Keyword" at bounding box center [761, 96] width 1358 height 39
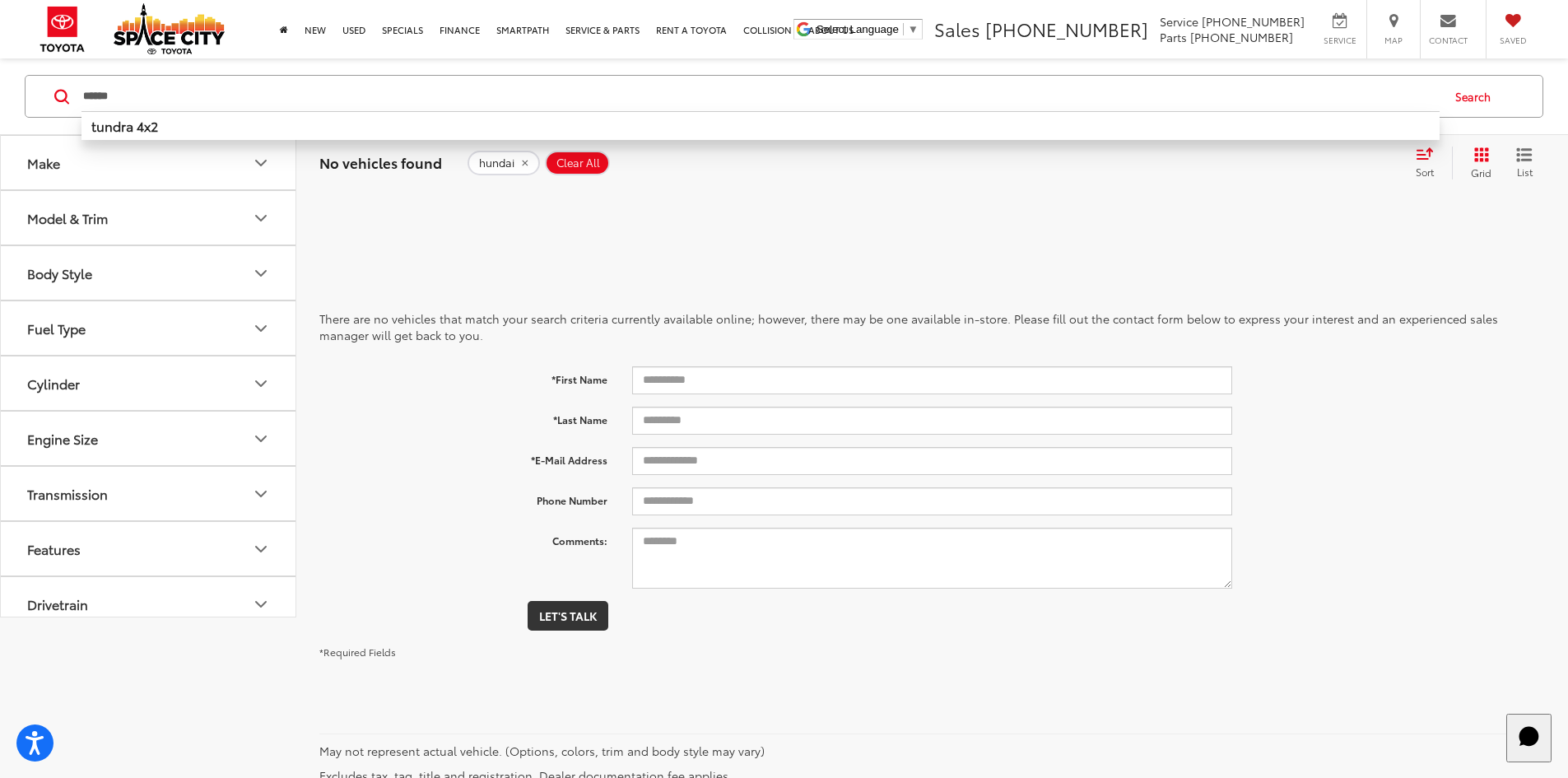
type input "******"
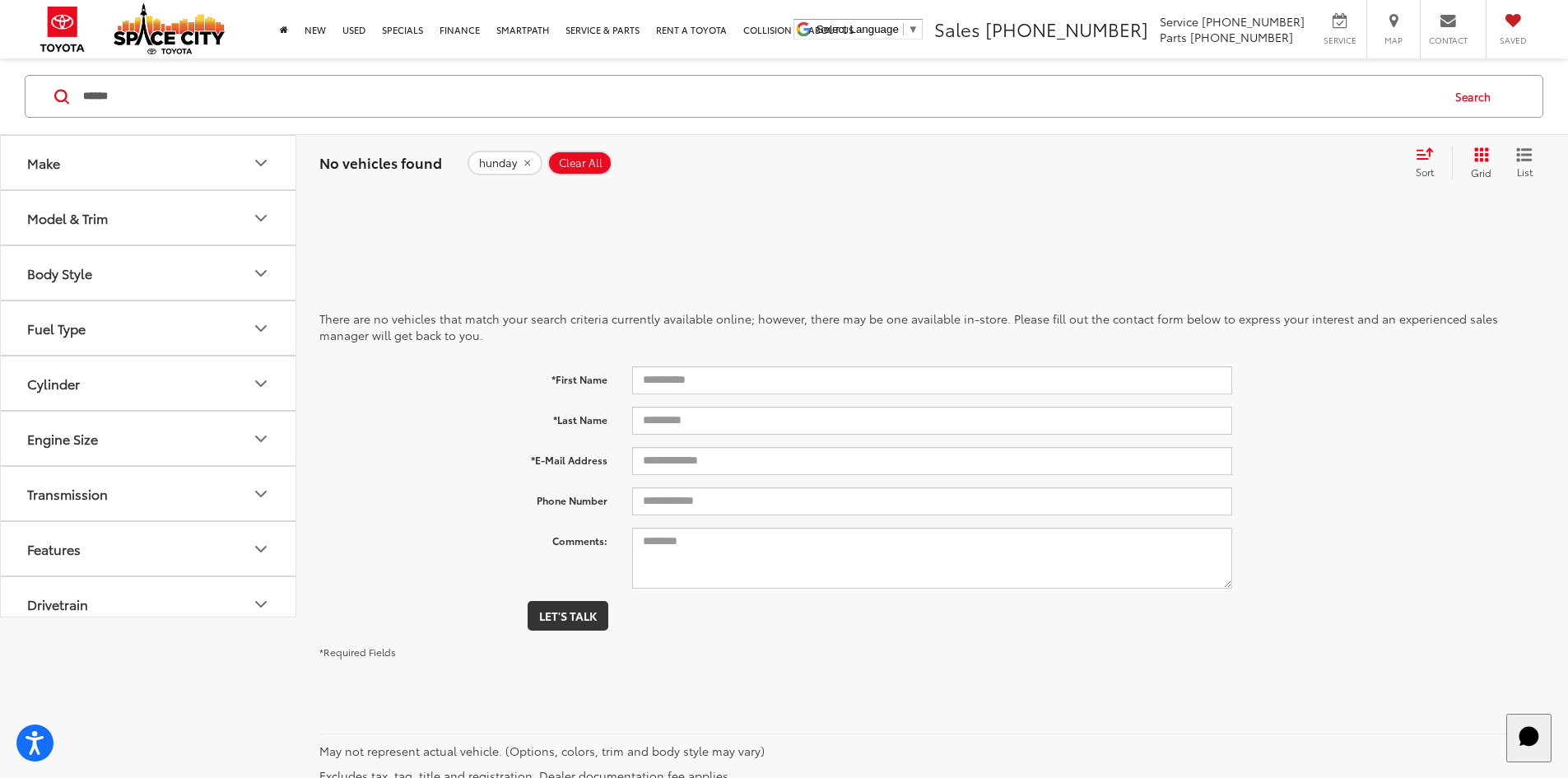
drag, startPoint x: 150, startPoint y: 91, endPoint x: 81, endPoint y: 94, distance: 69.1
click at [81, 94] on input "******" at bounding box center [761, 96] width 1358 height 39
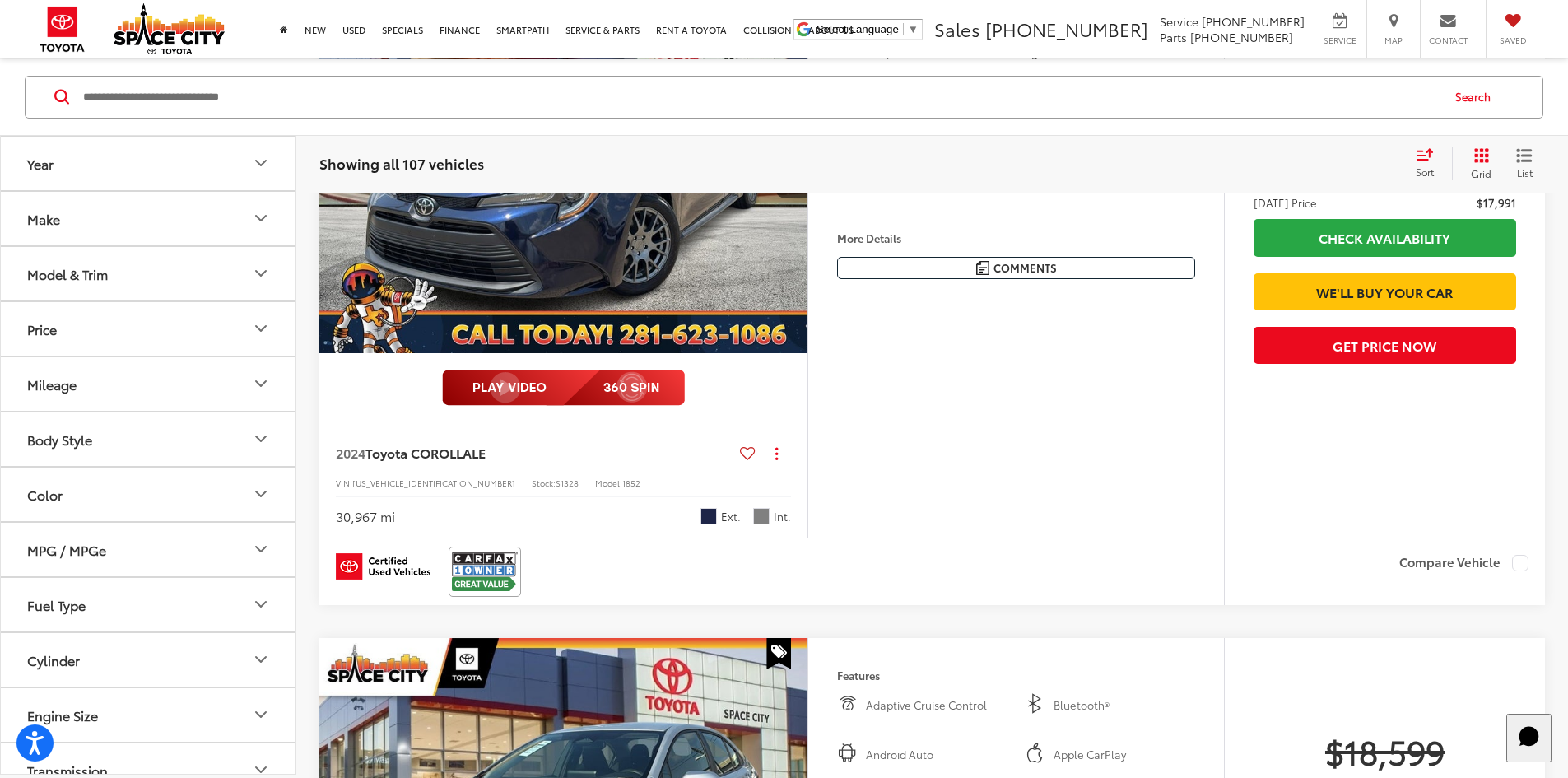
scroll to position [988, 0]
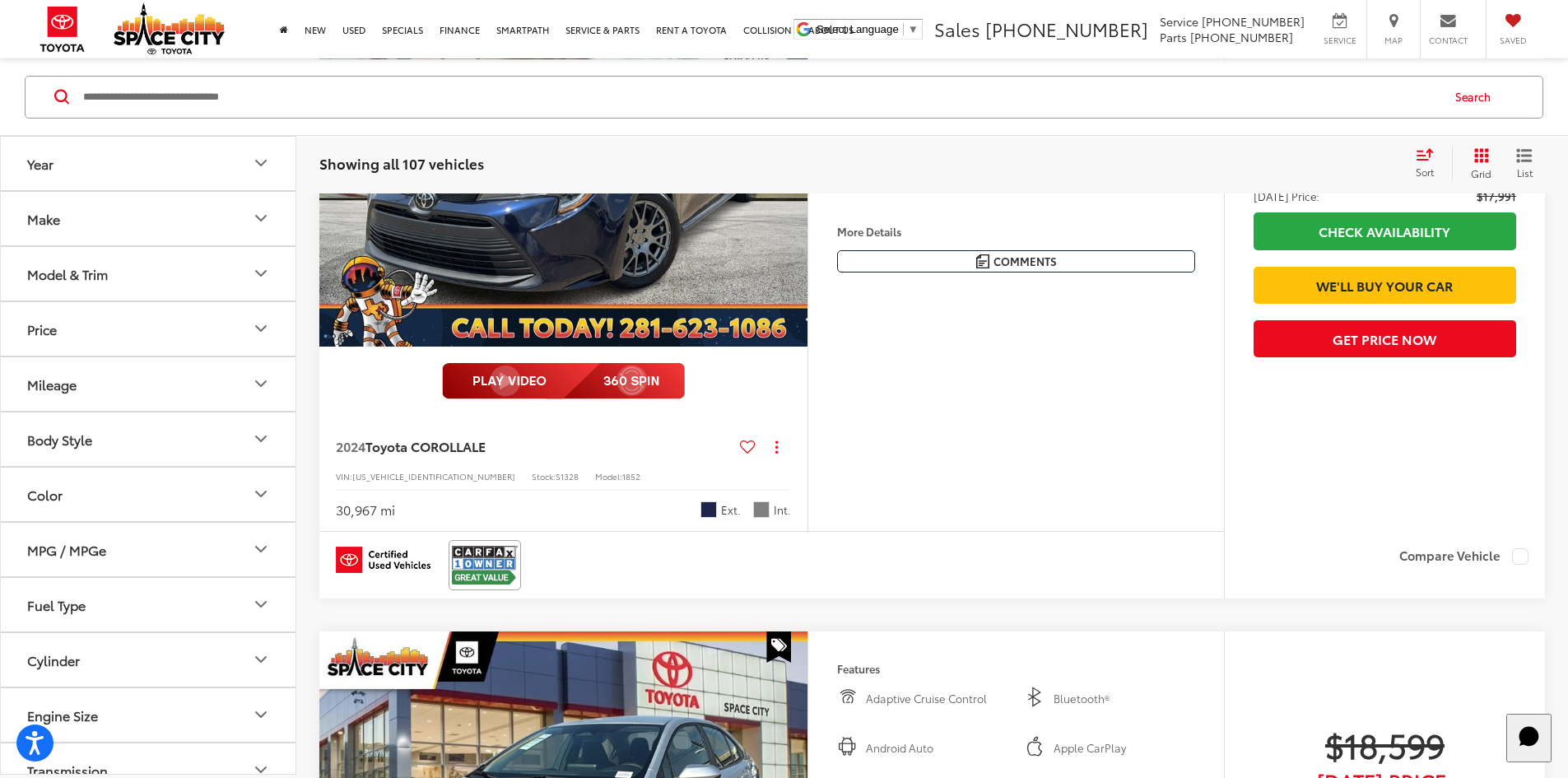
click at [338, 101] on input "Search by Make, Model, or Keyword" at bounding box center [761, 96] width 1358 height 39
type input "***"
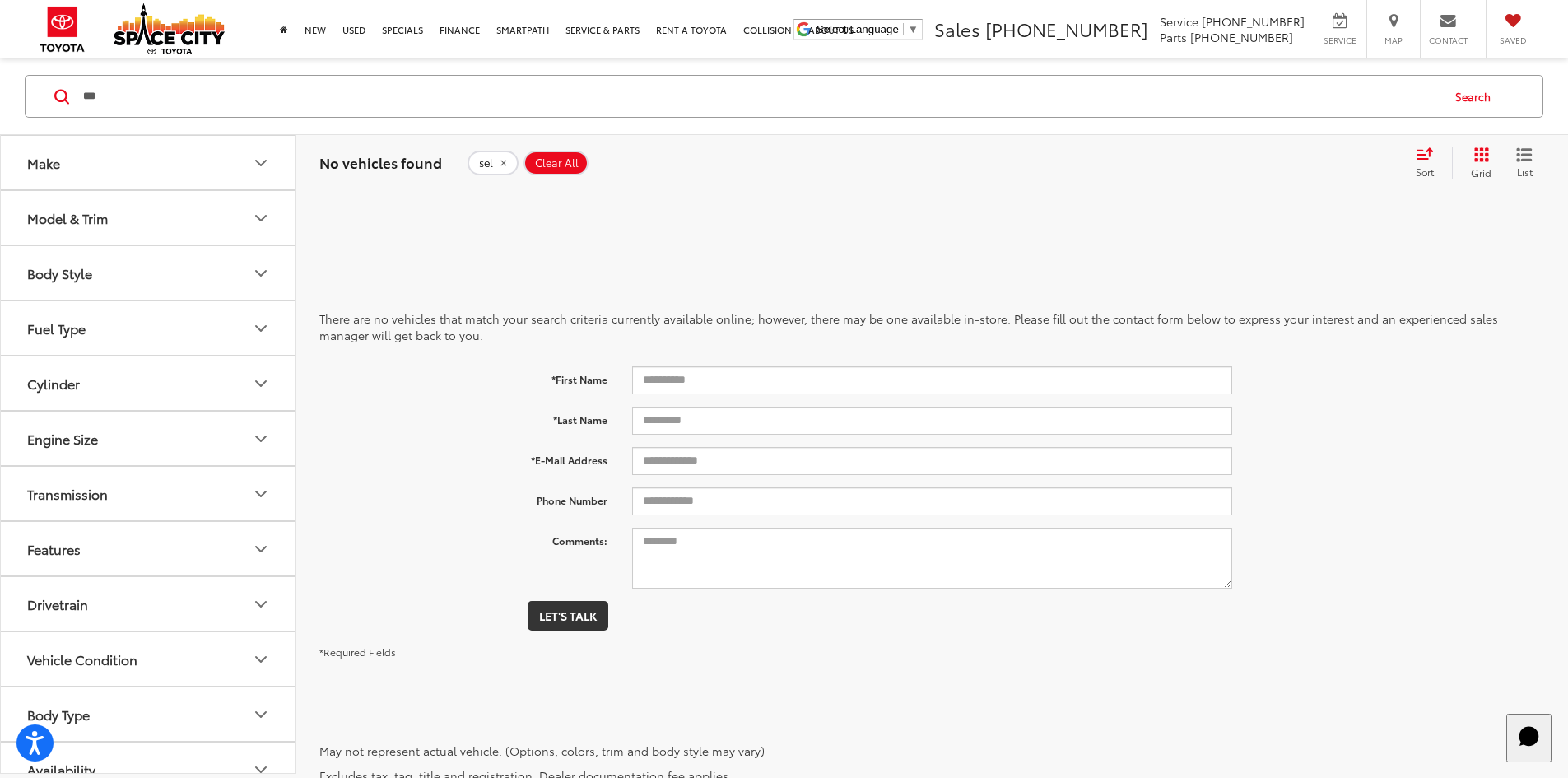
click at [504, 160] on icon "remove sel" at bounding box center [503, 163] width 11 height 10
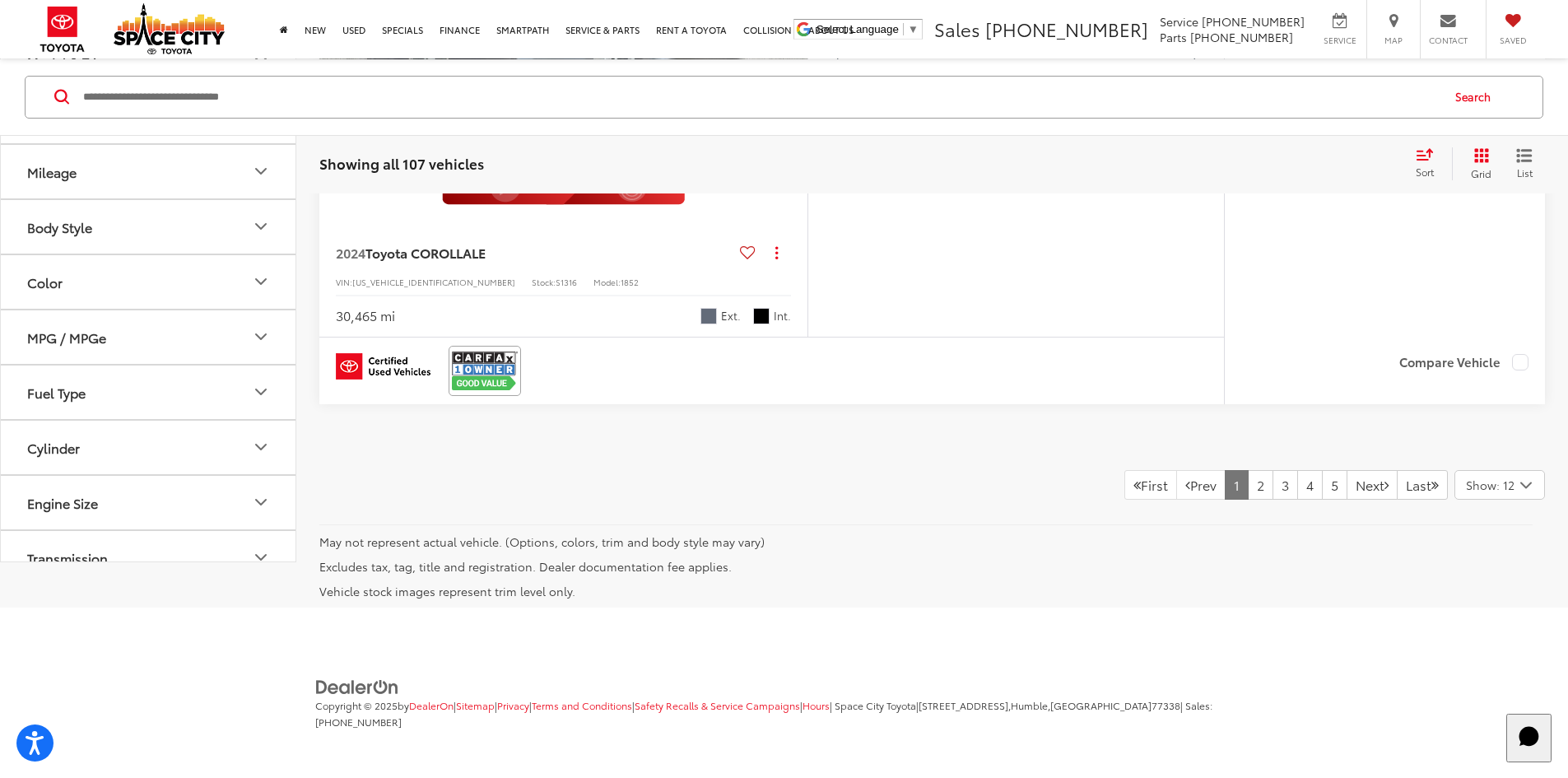
scroll to position [8810, 0]
click at [1248, 500] on link "2" at bounding box center [1260, 484] width 26 height 30
click at [1272, 492] on link "3" at bounding box center [1285, 484] width 26 height 30
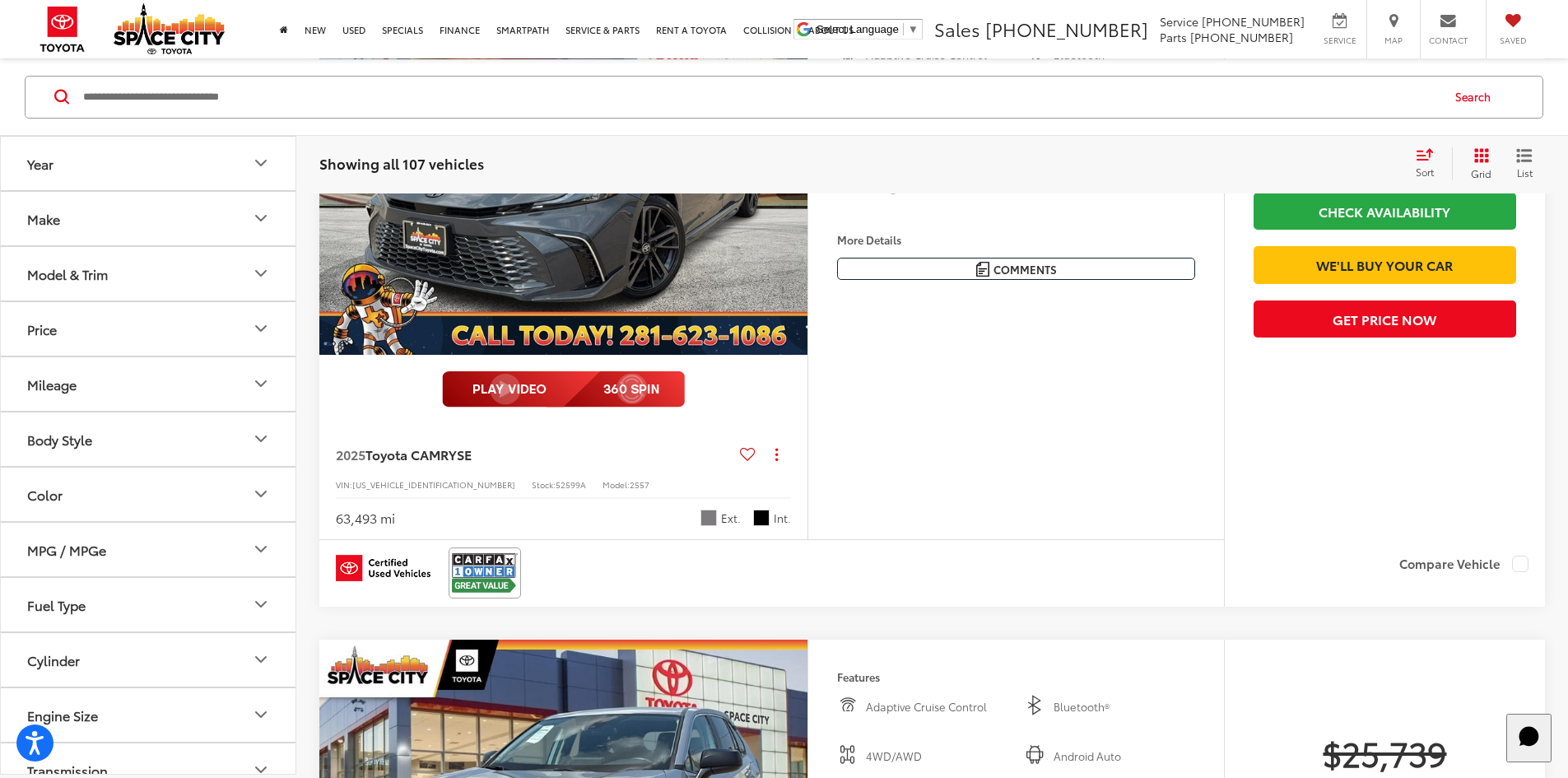
scroll to position [6827, 0]
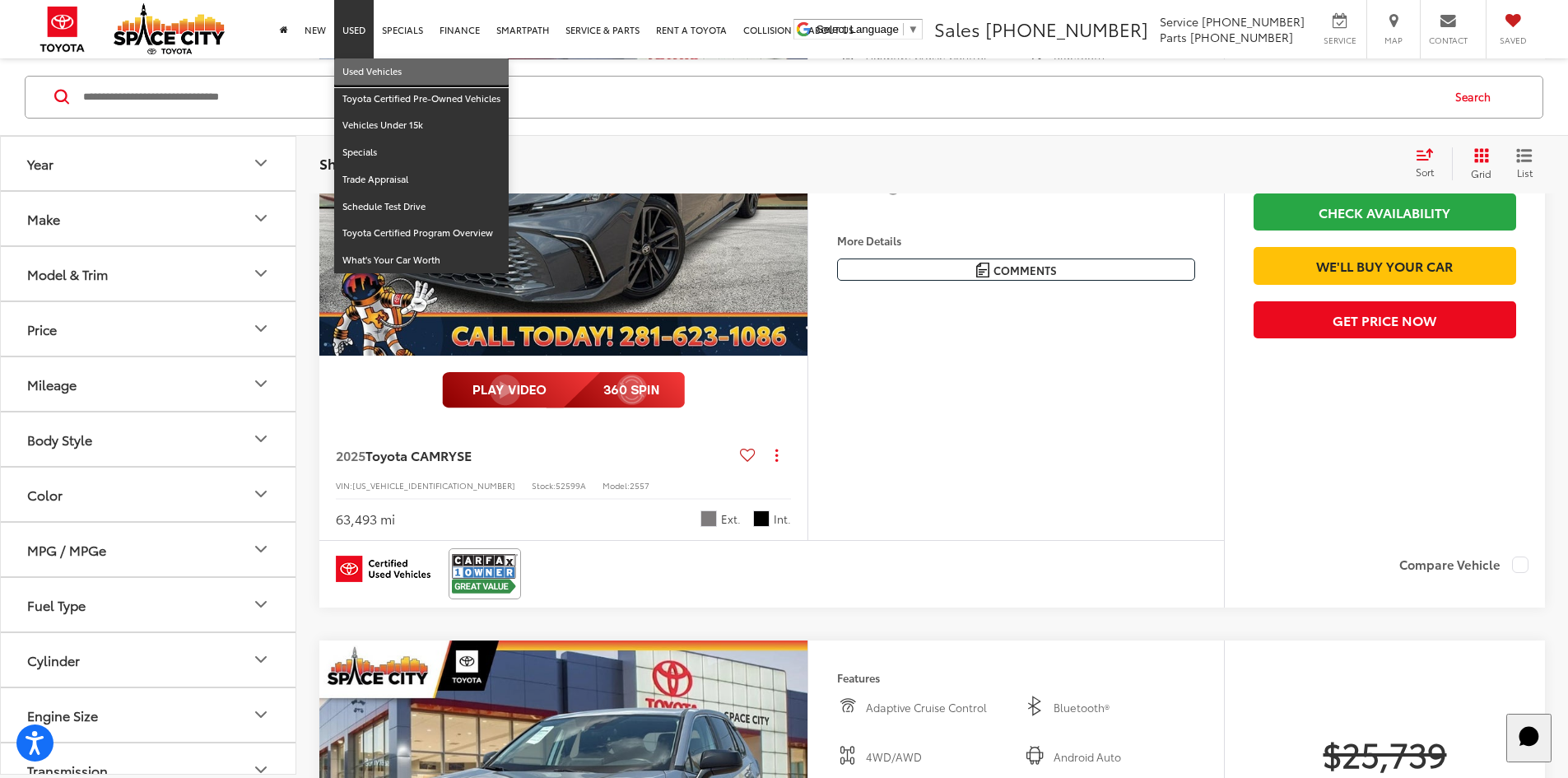
click at [373, 69] on link "Used Vehicles" at bounding box center [421, 72] width 174 height 27
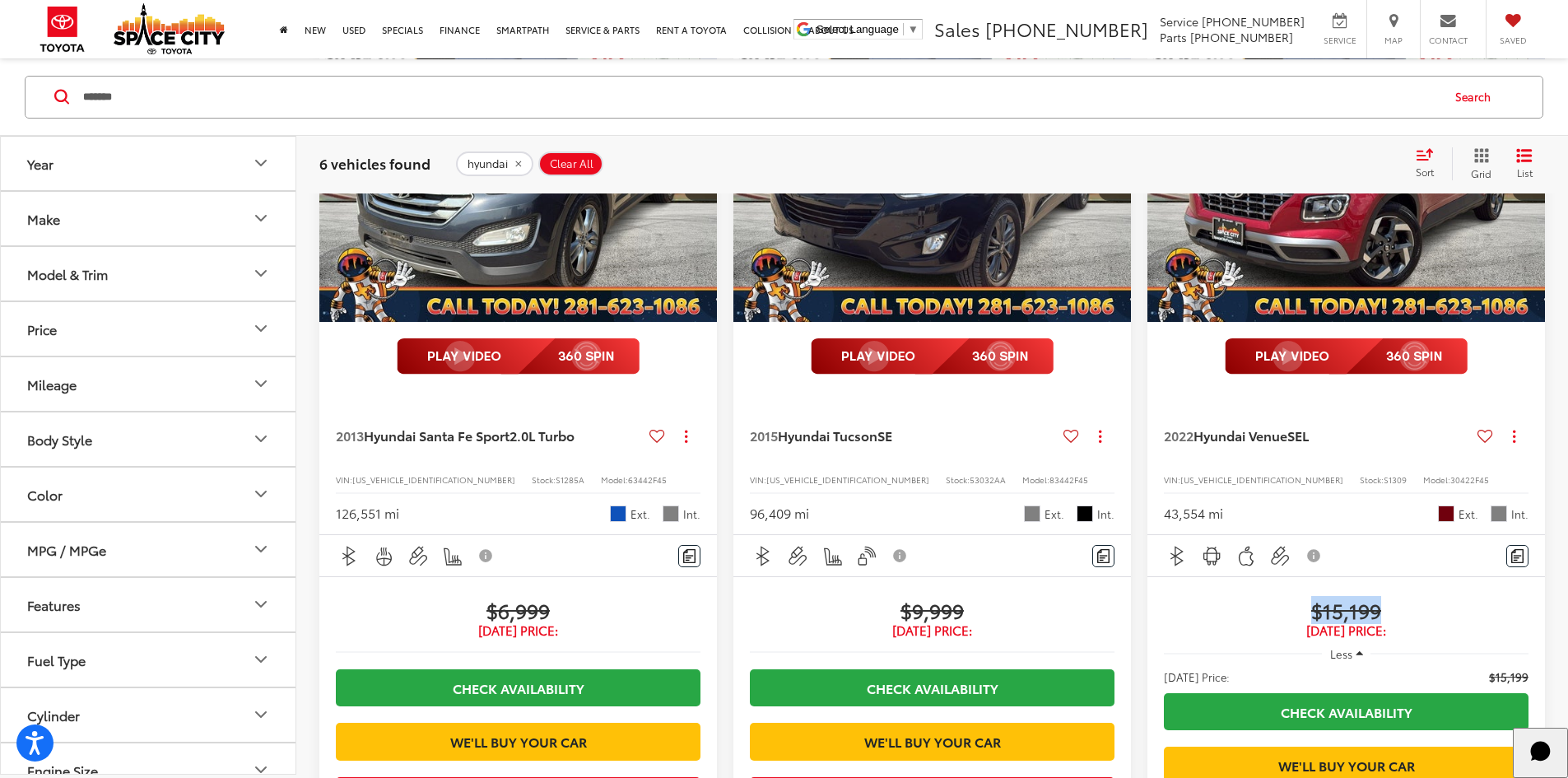
drag, startPoint x: 1111, startPoint y: 534, endPoint x: 1134, endPoint y: 534, distance: 23.0
click at [1164, 598] on span "$15,199" at bounding box center [1346, 611] width 364 height 25
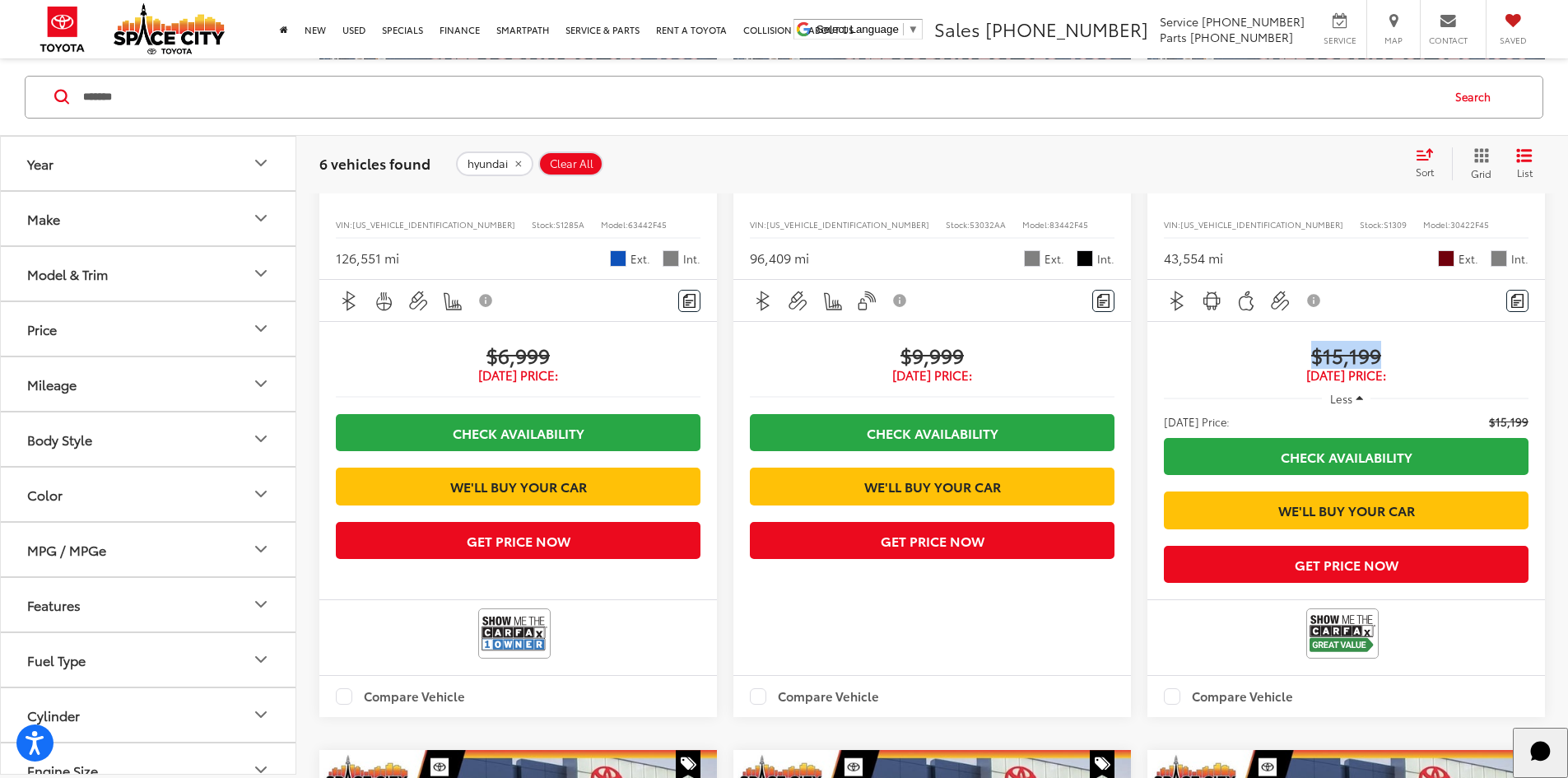
scroll to position [494, 0]
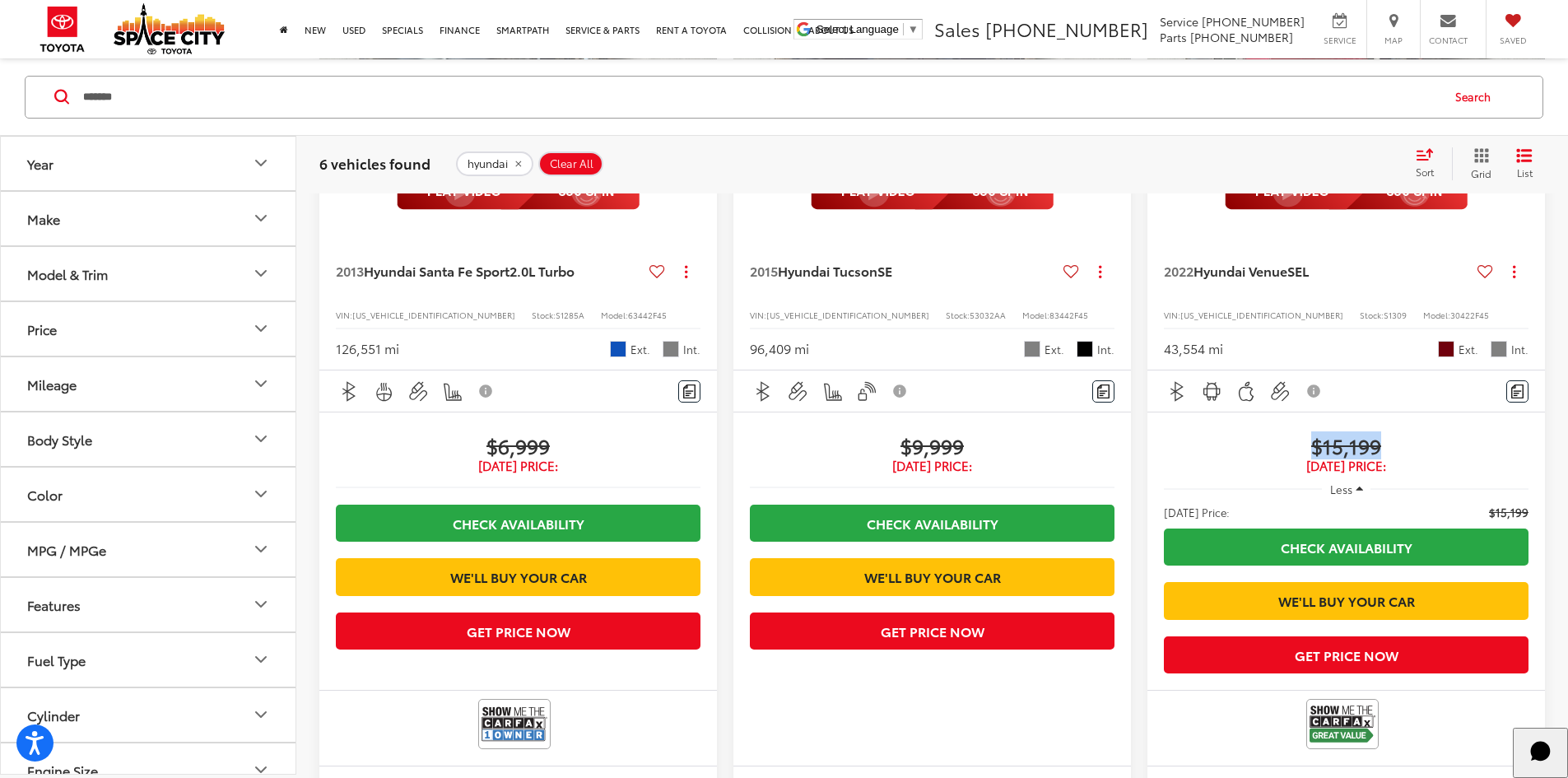
click at [1164, 433] on span "$15,199" at bounding box center [1346, 446] width 364 height 25
drag, startPoint x: 1049, startPoint y: 370, endPoint x: 1123, endPoint y: 369, distance: 74.0
click at [1164, 433] on span "$15,199" at bounding box center [1346, 446] width 364 height 25
drag, startPoint x: 1123, startPoint y: 369, endPoint x: 1024, endPoint y: 375, distance: 99.2
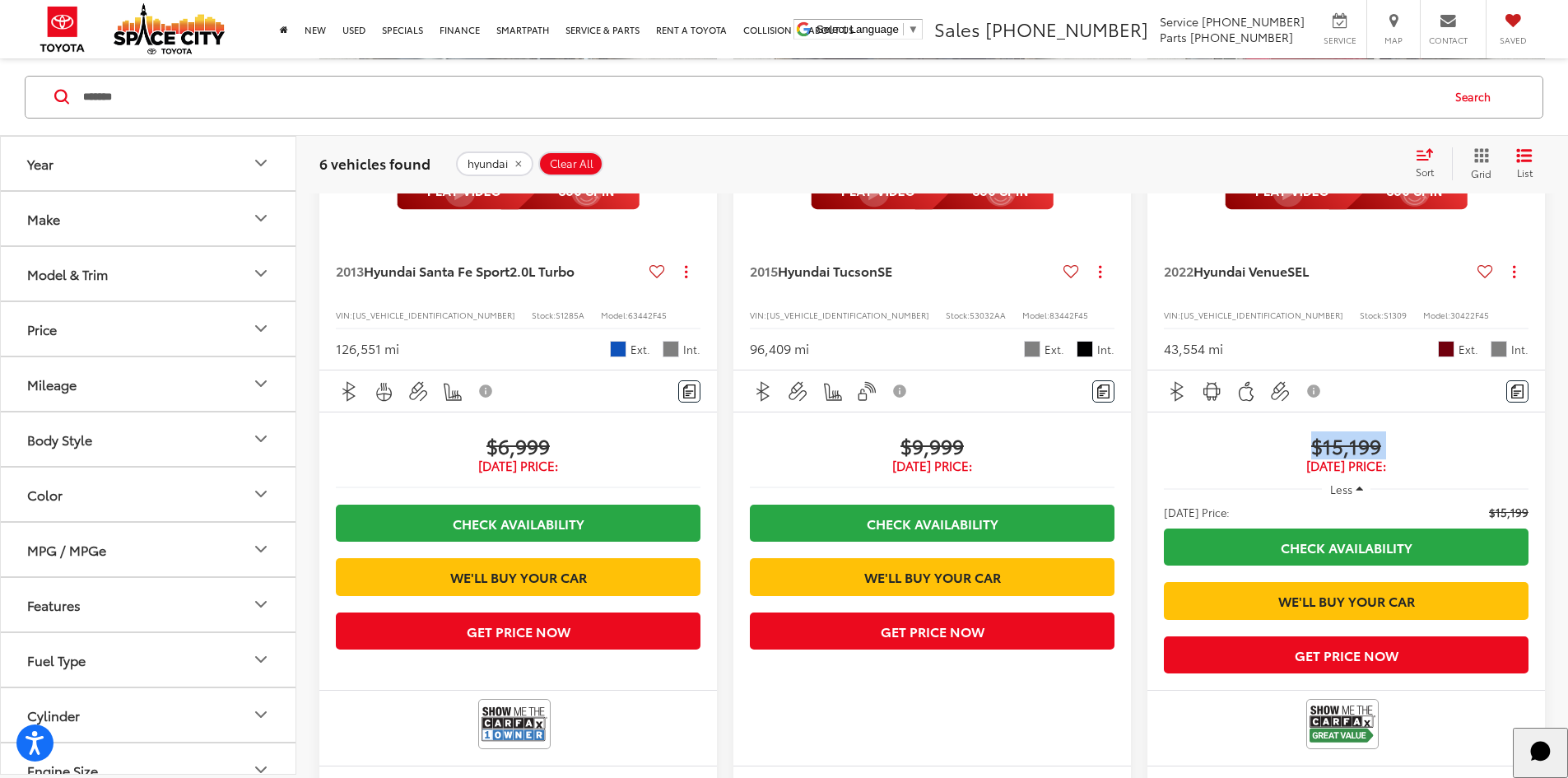
click at [1164, 433] on span "$15,199" at bounding box center [1346, 446] width 364 height 25
drag, startPoint x: 1025, startPoint y: 369, endPoint x: 1128, endPoint y: 372, distance: 103.0
click at [1164, 433] on span "$15,199" at bounding box center [1346, 446] width 364 height 25
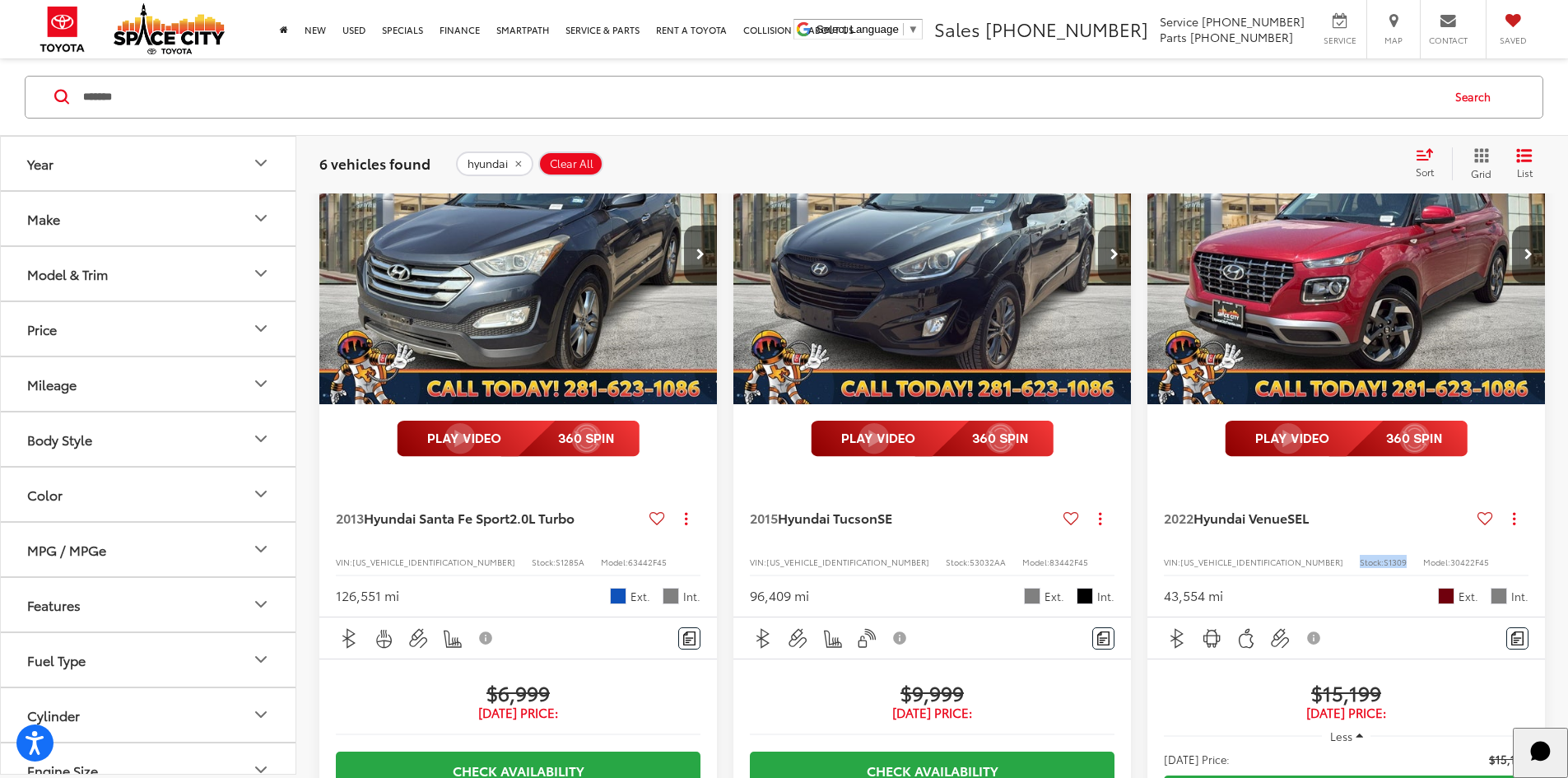
drag, startPoint x: 1078, startPoint y: 486, endPoint x: 1129, endPoint y: 488, distance: 51.0
click at [1164, 555] on div "VIN: KMHRC8A31NU189128 Stock: S1309 Model: 30422F45" at bounding box center [1346, 561] width 364 height 11
drag, startPoint x: 1130, startPoint y: 480, endPoint x: 1071, endPoint y: 484, distance: 59.1
click at [1164, 555] on div "VIN: KMHRC8A31NU189128 Stock: S1309 Model: 30422F45" at bounding box center [1346, 561] width 364 height 11
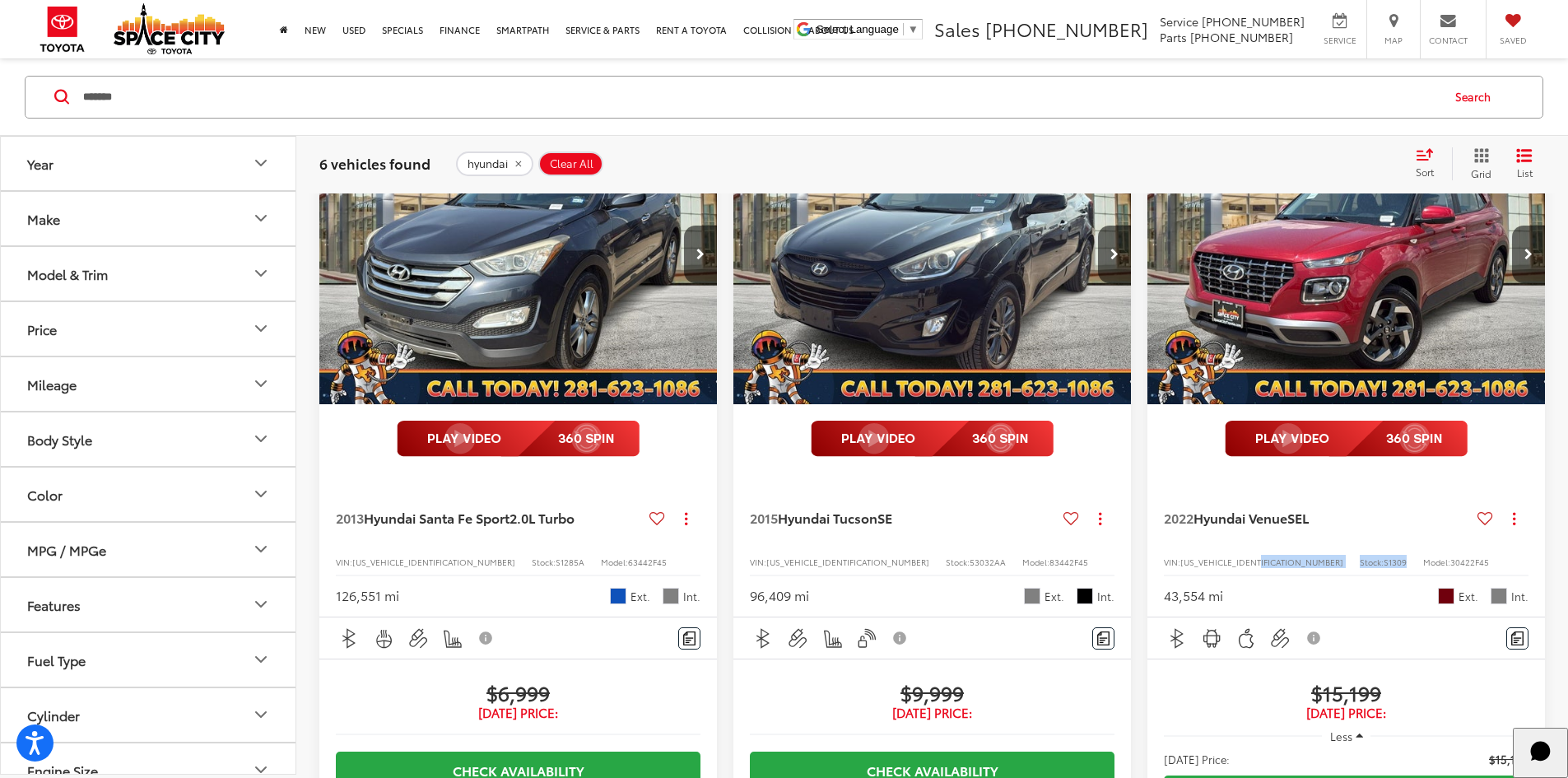
click at [1164, 555] on div "VIN: KMHRC8A31NU189128 Stock: S1309 Model: 30422F45" at bounding box center [1346, 561] width 364 height 11
drag, startPoint x: 1083, startPoint y: 486, endPoint x: 1132, endPoint y: 480, distance: 49.4
click at [1164, 555] on div "VIN: KMHRC8A31NU189128 Stock: S1309 Model: 30422F45" at bounding box center [1346, 561] width 364 height 11
drag, startPoint x: 1132, startPoint y: 480, endPoint x: 1063, endPoint y: 489, distance: 69.6
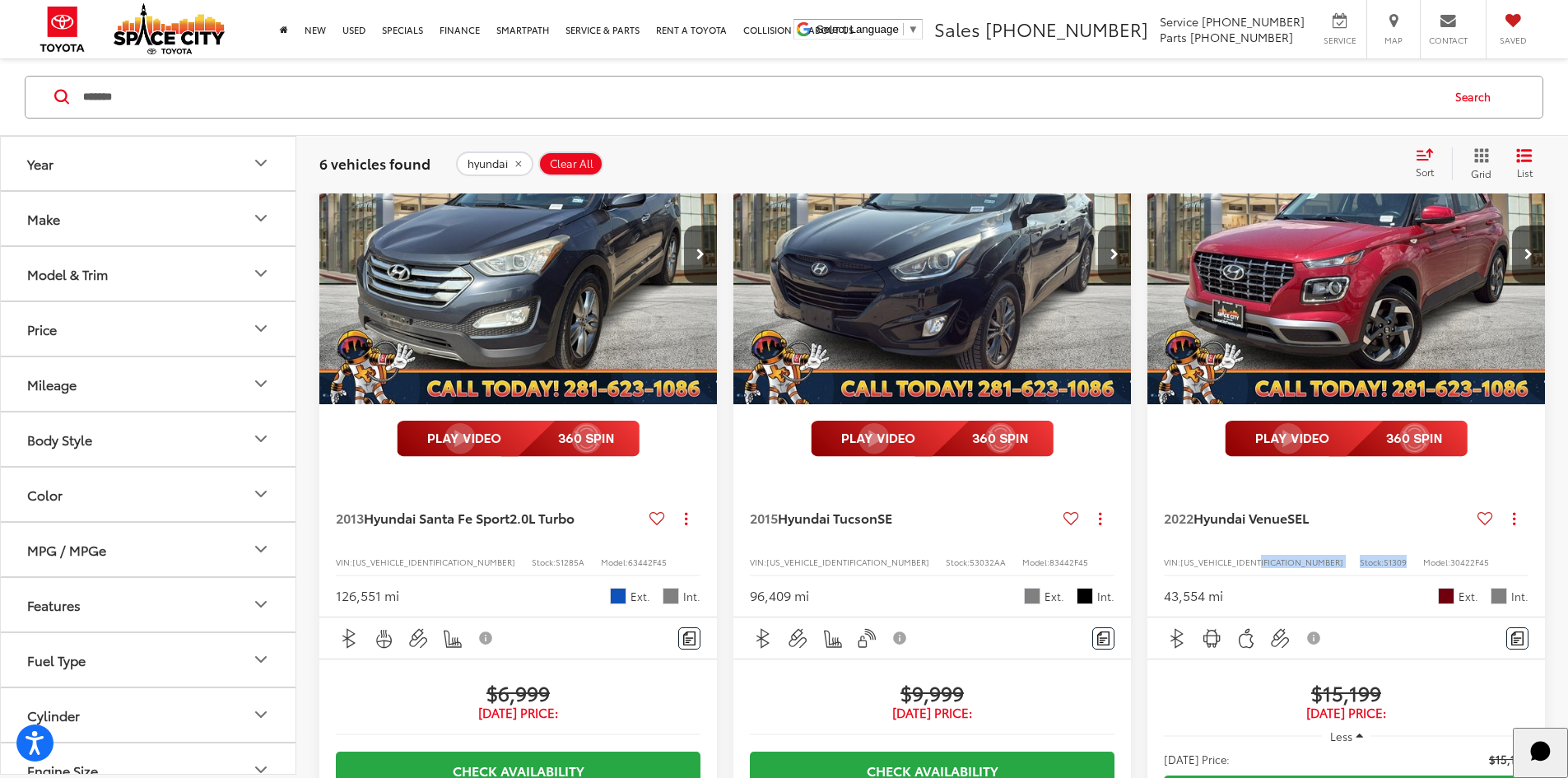
click at [1164, 555] on div "VIN: KMHRC8A31NU189128 Stock: S1309 Model: 30422F45" at bounding box center [1346, 561] width 364 height 11
drag, startPoint x: 1065, startPoint y: 488, endPoint x: 1123, endPoint y: 484, distance: 58.1
click at [1164, 555] on div "VIN: KMHRC8A31NU189128 Stock: S1309 Model: 30422F45" at bounding box center [1346, 561] width 364 height 11
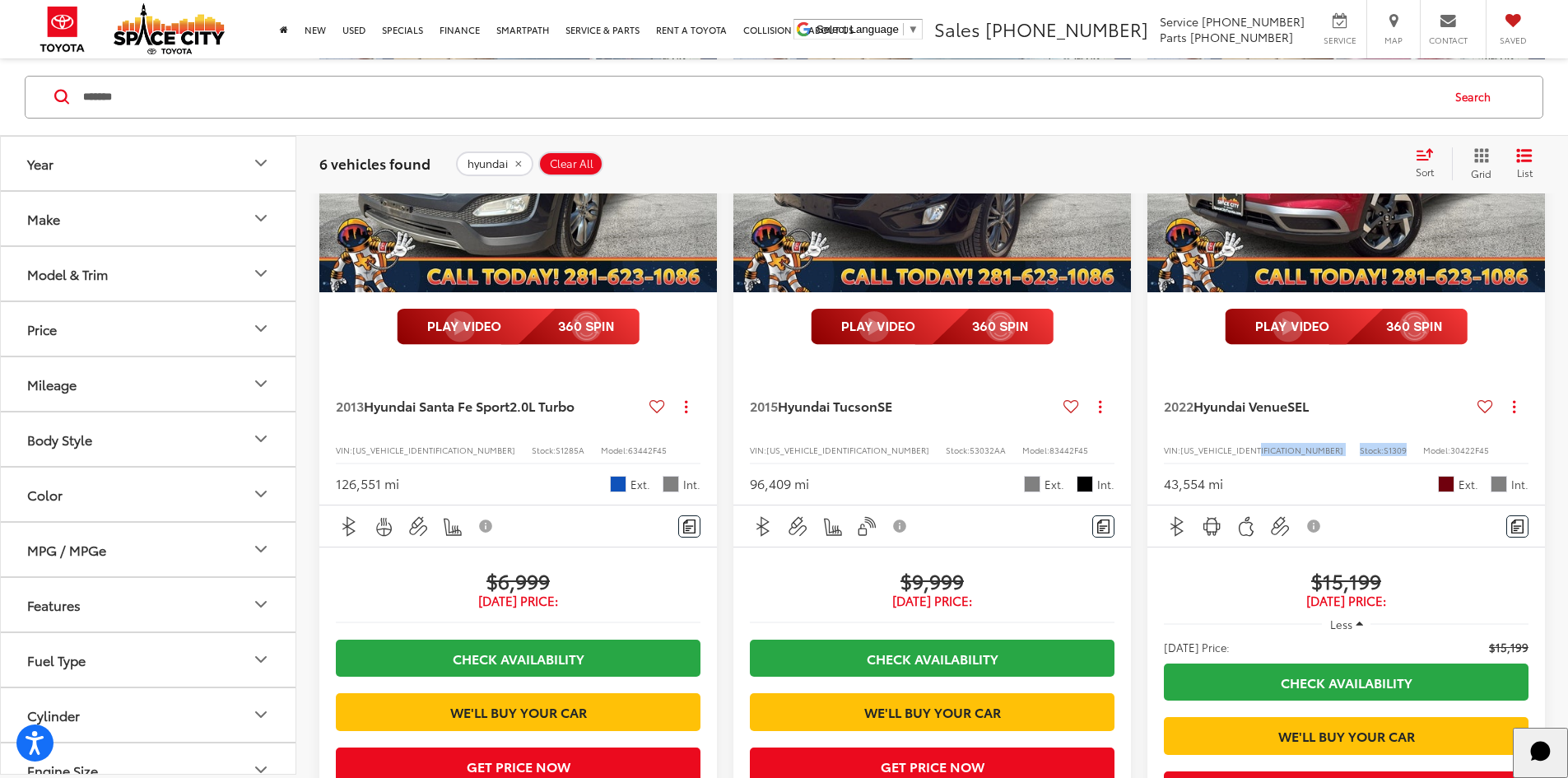
scroll to position [329, 0]
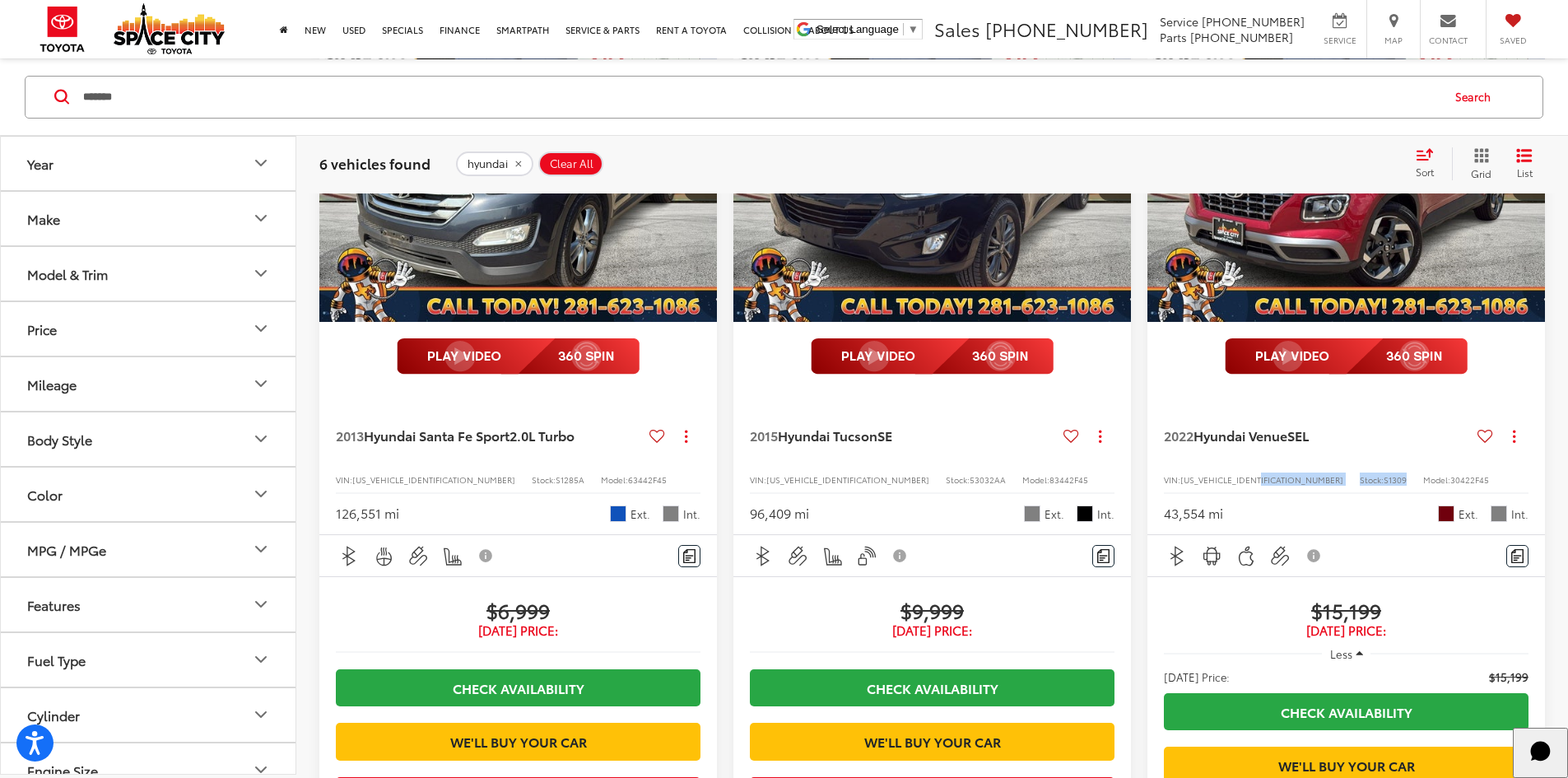
click at [1383, 474] on span "S1309" at bounding box center [1395, 479] width 23 height 12
click at [1147, 411] on div "2022 Hyundai Venue SEL Copy Link Share Print View Details VIN: KMHRC8A31NU18912…" at bounding box center [1346, 463] width 398 height 144
drag, startPoint x: 1076, startPoint y: 410, endPoint x: 1141, endPoint y: 415, distance: 65.2
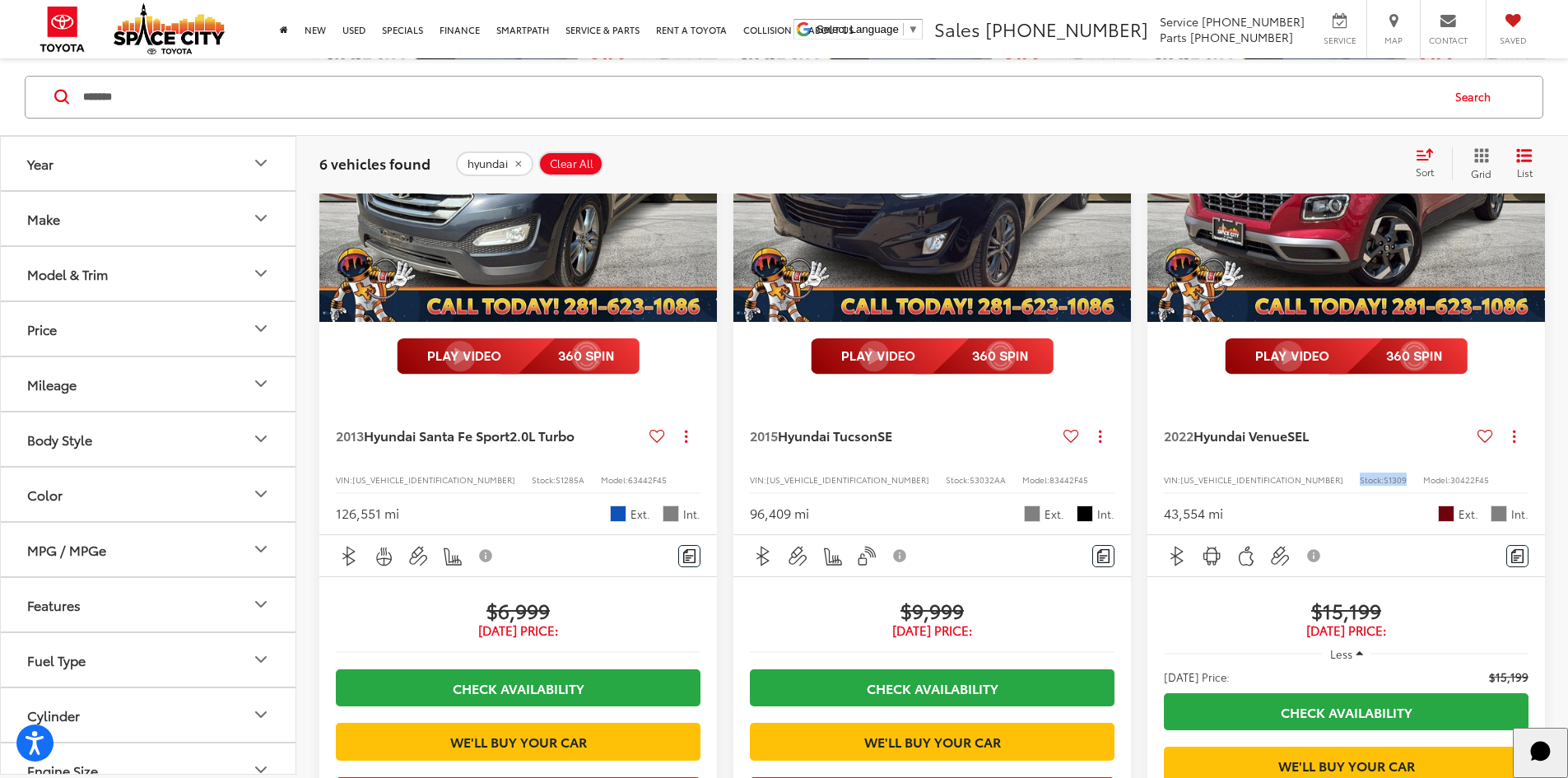
click at [1147, 407] on div "2022 Hyundai Venue SEL Copy Link Share Print View Details VIN: KMHRC8A31NU18912…" at bounding box center [1346, 463] width 398 height 144
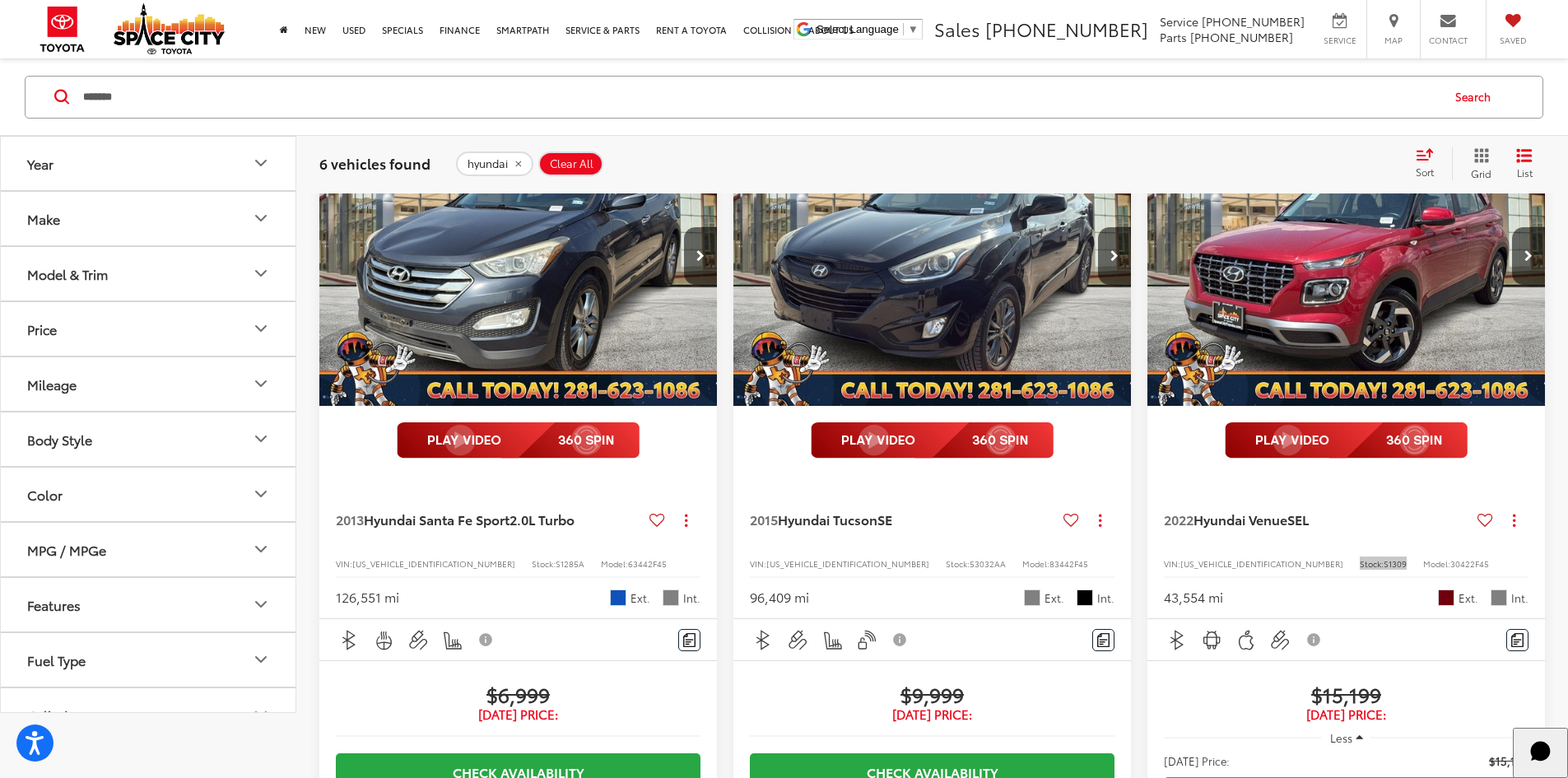
scroll to position [82, 0]
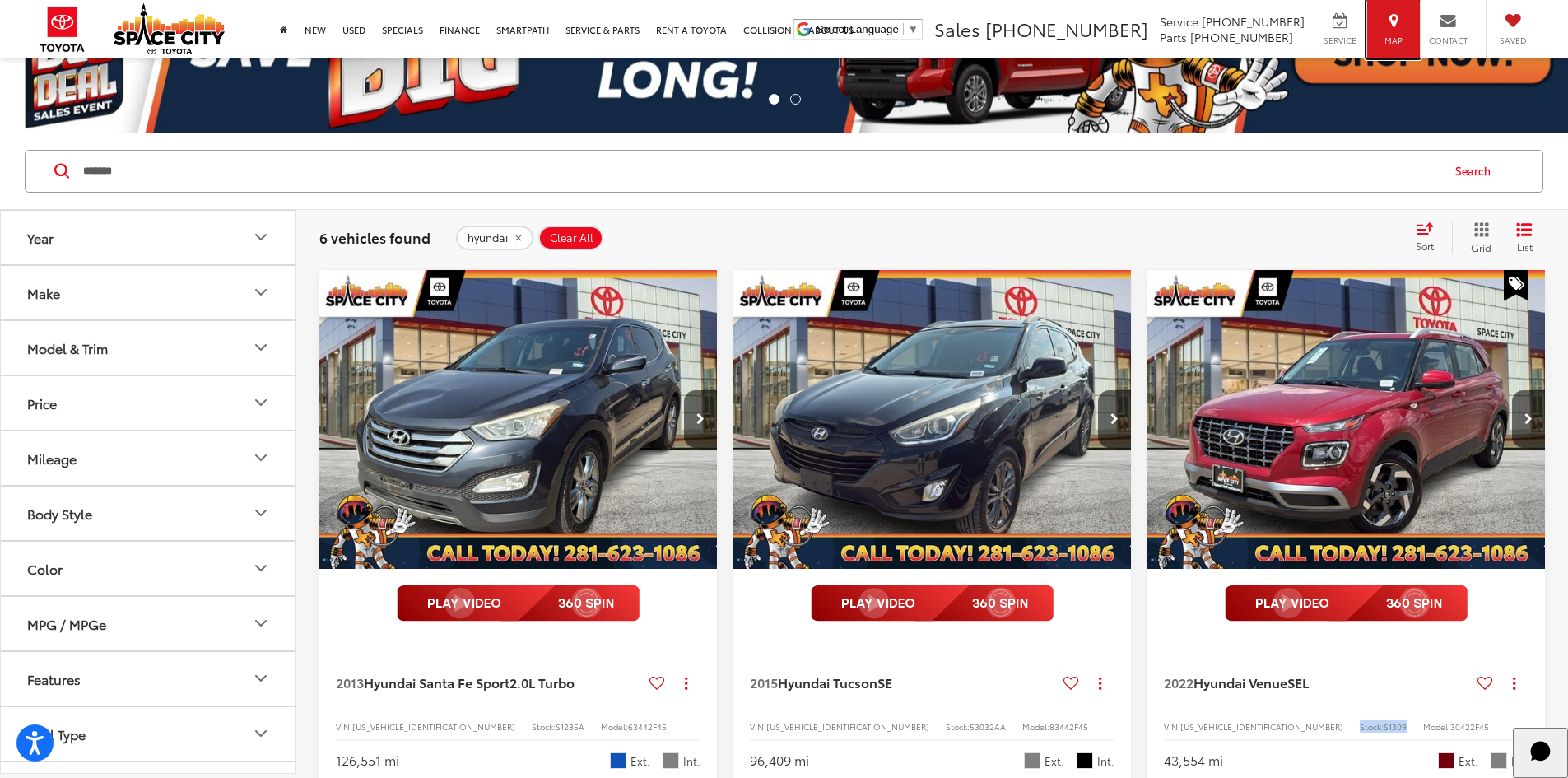
click at [1411, 33] on div "Map" at bounding box center [1393, 29] width 54 height 58
